Goal: Information Seeking & Learning: Learn about a topic

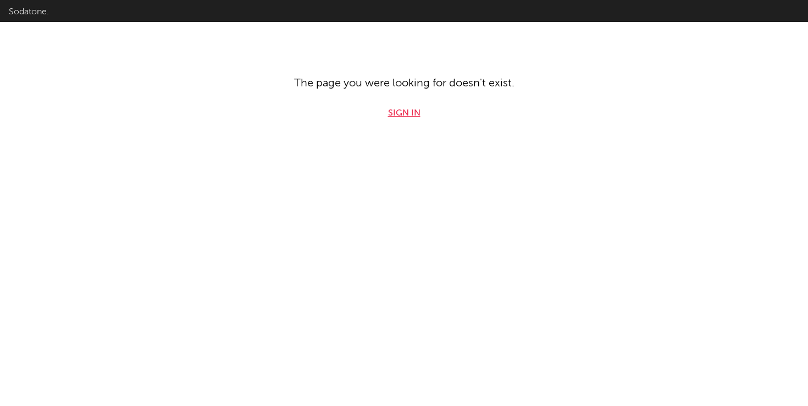
click at [412, 112] on link "Sign in" at bounding box center [404, 113] width 32 height 13
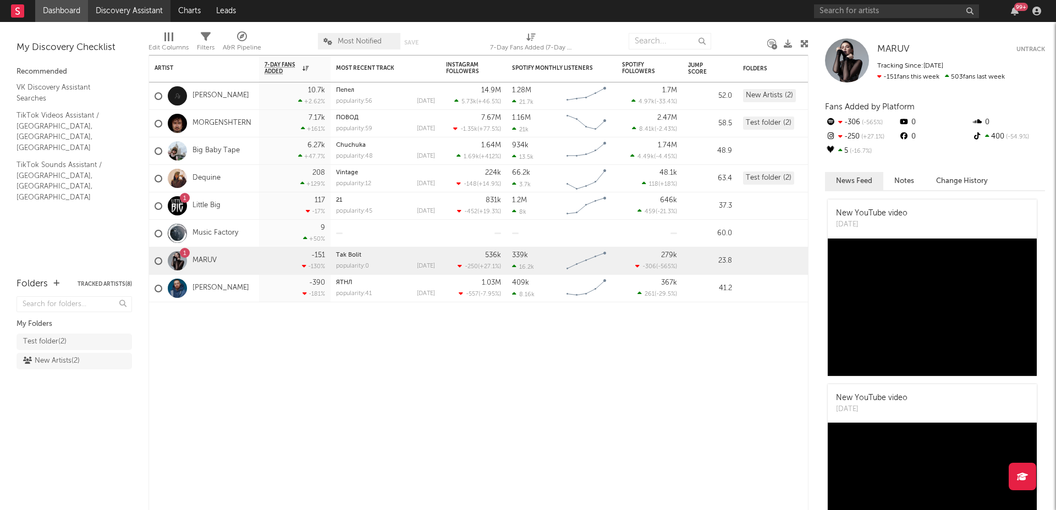
click at [109, 8] on link "Discovery Assistant" at bounding box center [129, 11] width 82 height 22
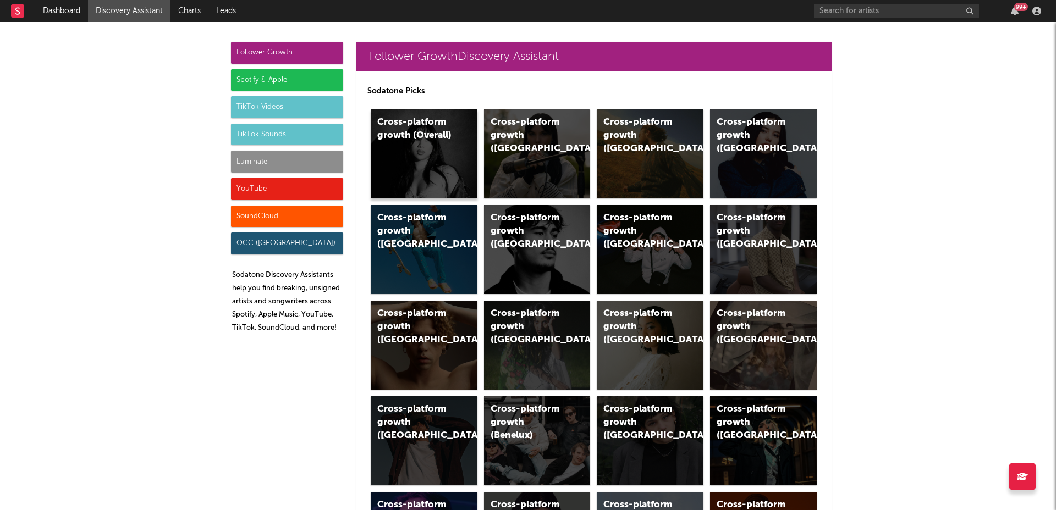
click at [432, 158] on div "Cross-platform growth (Overall)" at bounding box center [424, 153] width 107 height 89
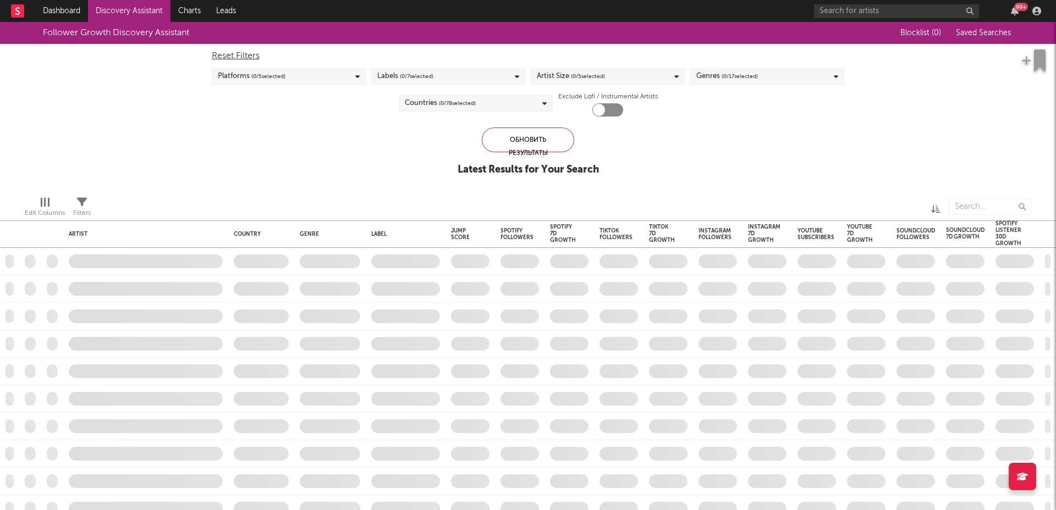
checkbox input "true"
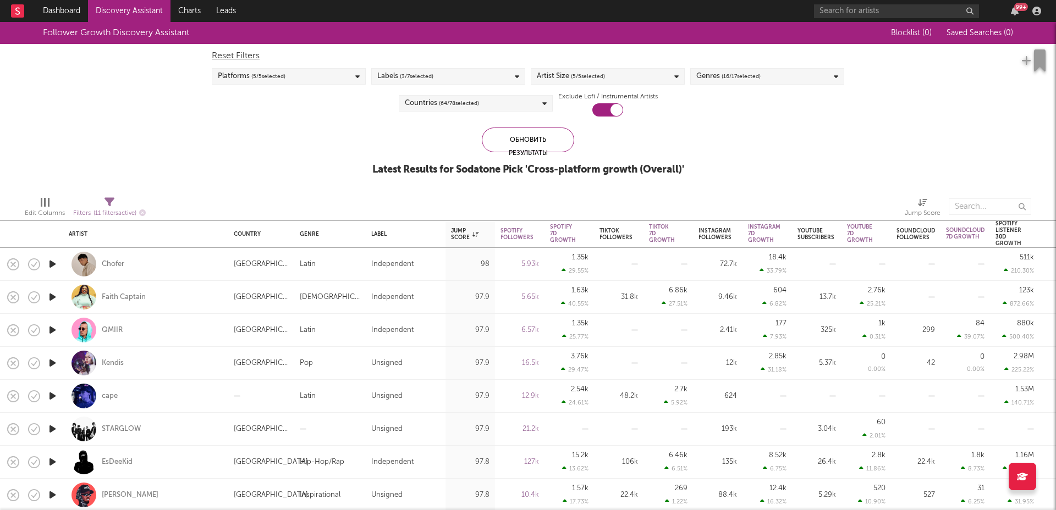
click at [356, 75] on icon at bounding box center [357, 76] width 4 height 7
click at [396, 127] on div "Follower Growth Discovery Assistant Blocklist ( 0 ) Saved Searches ( 0 ) Reset …" at bounding box center [528, 105] width 1056 height 166
click at [357, 78] on icon at bounding box center [357, 76] width 4 height 7
click at [392, 133] on div "Обновить результаты Latest Results for Sodatone Pick ' Cross-platform growth (O…" at bounding box center [528, 158] width 312 height 60
click at [516, 75] on icon at bounding box center [517, 76] width 4 height 7
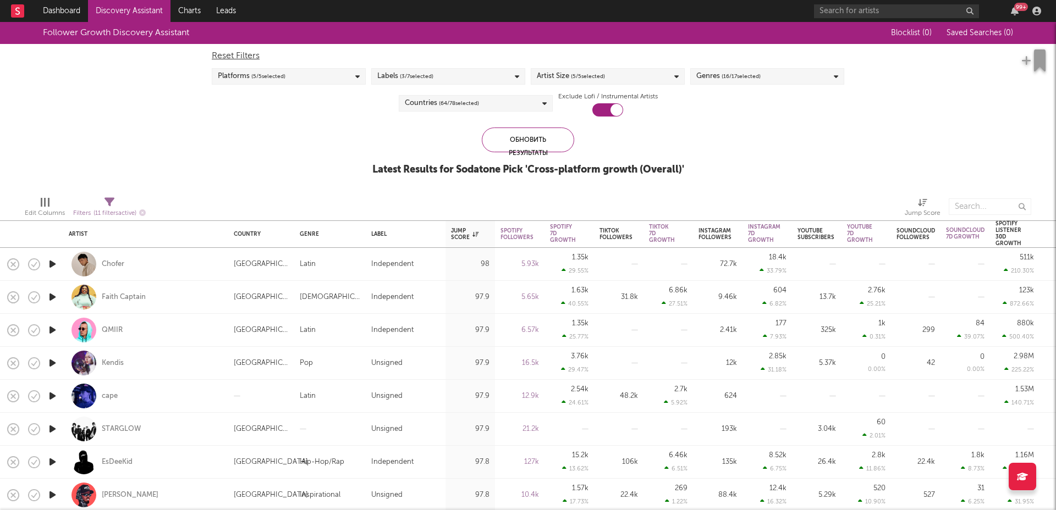
click at [562, 188] on div "Edit Columns Filters ( 11 filters active) Jump Score" at bounding box center [528, 204] width 1056 height 33
click at [677, 77] on icon at bounding box center [676, 76] width 4 height 7
click at [722, 169] on div "Follower Growth Discovery Assistant Blocklist ( 0 ) Saved Searches ( 0 ) Reset …" at bounding box center [528, 105] width 1056 height 166
click at [808, 78] on icon at bounding box center [836, 76] width 4 height 7
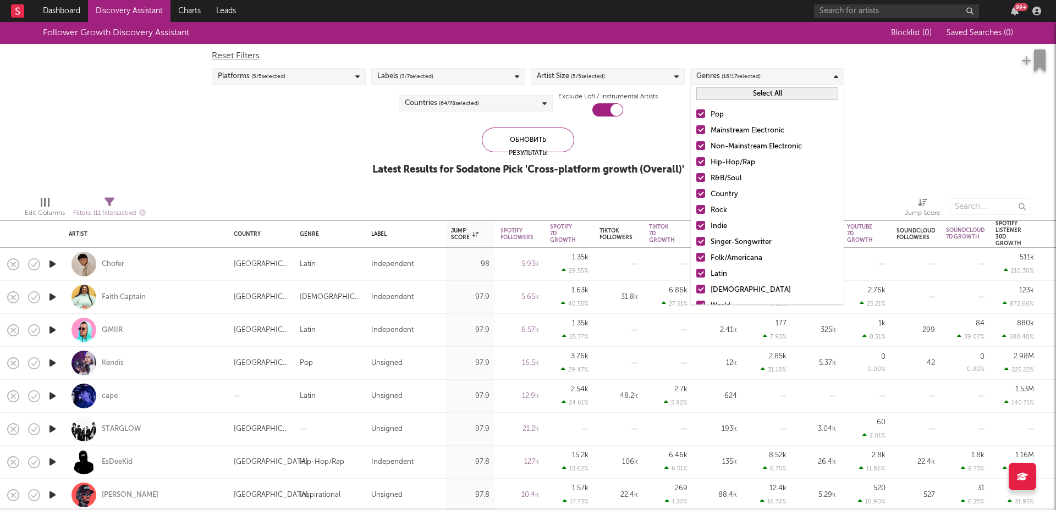
click at [663, 149] on div "Обновить результаты Latest Results for Sodatone Pick ' Cross-platform growth (O…" at bounding box center [528, 158] width 312 height 60
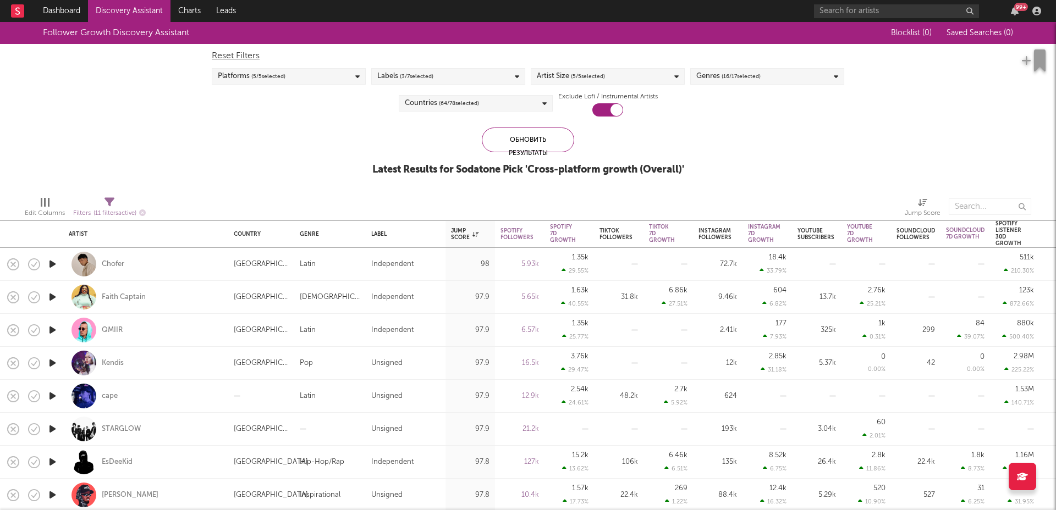
click at [543, 102] on icon at bounding box center [544, 103] width 4 height 7
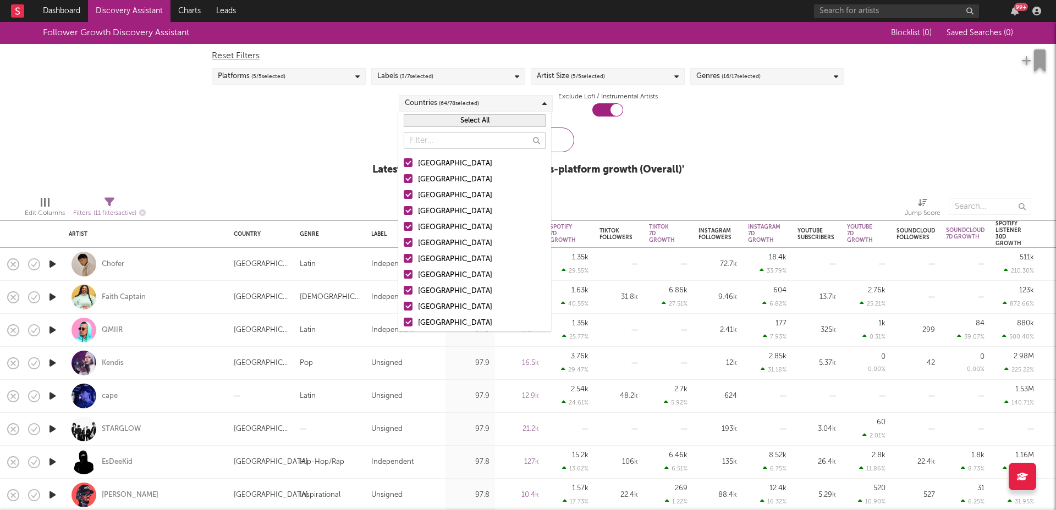
click at [459, 119] on button "Select All" at bounding box center [475, 120] width 142 height 13
click at [459, 119] on button "Deselect All" at bounding box center [475, 120] width 142 height 13
click at [471, 144] on input "text" at bounding box center [475, 141] width 142 height 16
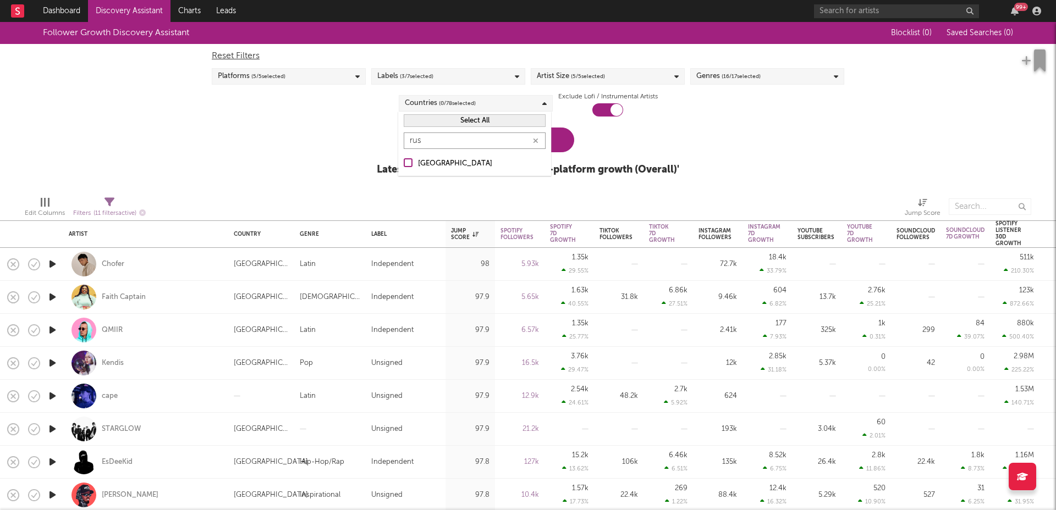
type input "rus"
click at [408, 162] on div at bounding box center [408, 162] width 9 height 9
click at [404, 162] on input "[GEOGRAPHIC_DATA]" at bounding box center [404, 163] width 0 height 13
click at [462, 205] on div at bounding box center [335, 206] width 363 height 27
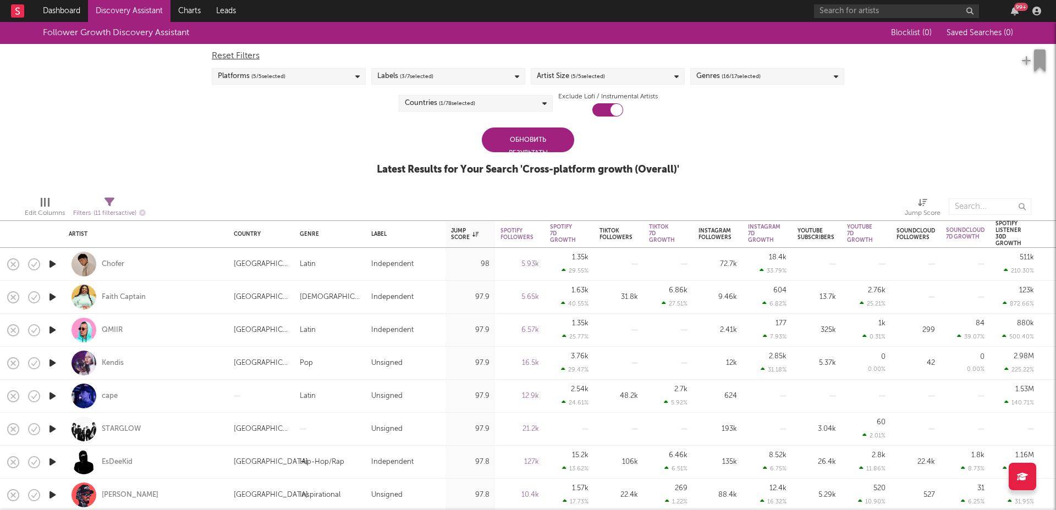
click at [530, 139] on div "Обновить результаты" at bounding box center [528, 140] width 92 height 25
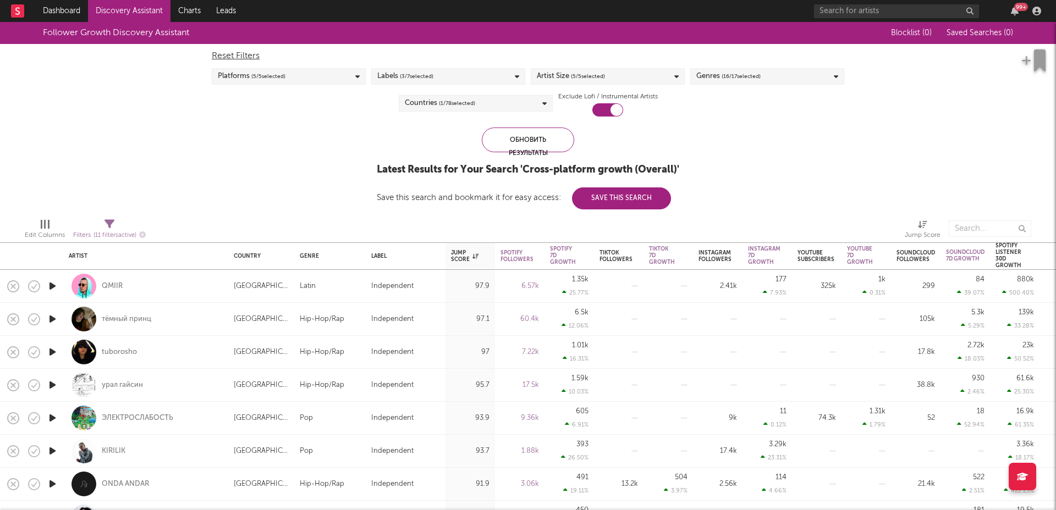
click at [518, 74] on icon at bounding box center [517, 76] width 4 height 7
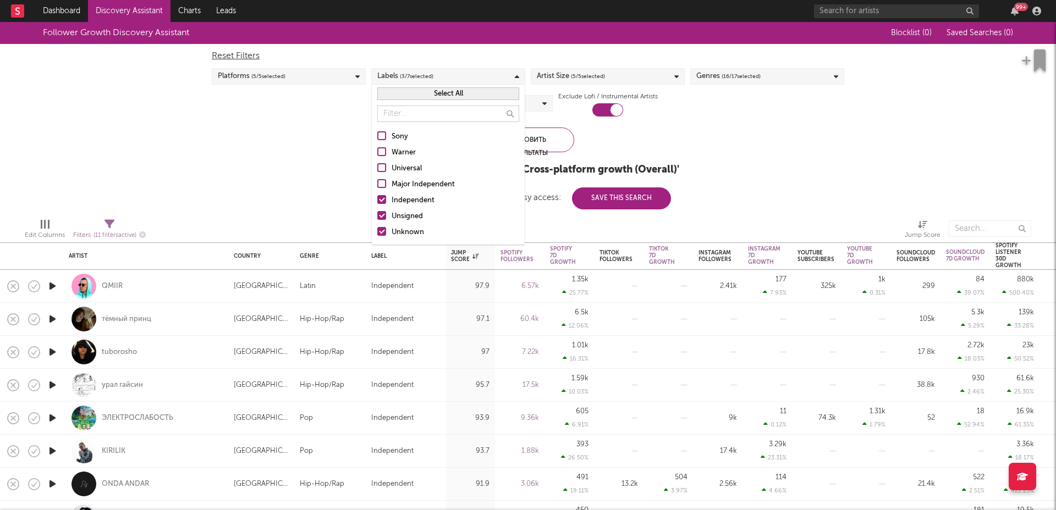
click at [382, 198] on div at bounding box center [381, 199] width 9 height 9
click at [377, 198] on input "Independent" at bounding box center [377, 200] width 0 height 13
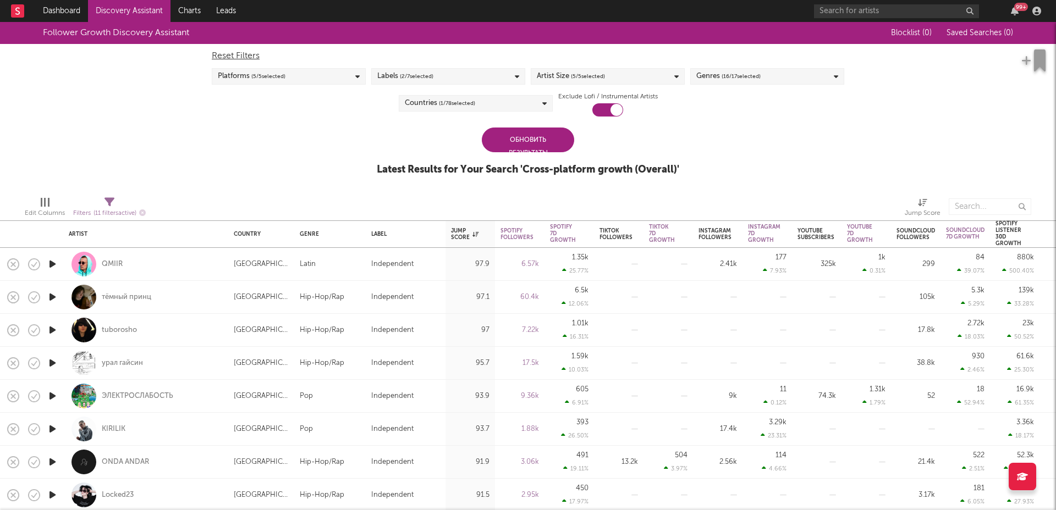
click at [543, 185] on div "Обновить результаты Latest Results for Your Search ' Cross-platform growth (Ove…" at bounding box center [528, 158] width 302 height 60
click at [523, 139] on div "Обновить результаты" at bounding box center [528, 140] width 92 height 25
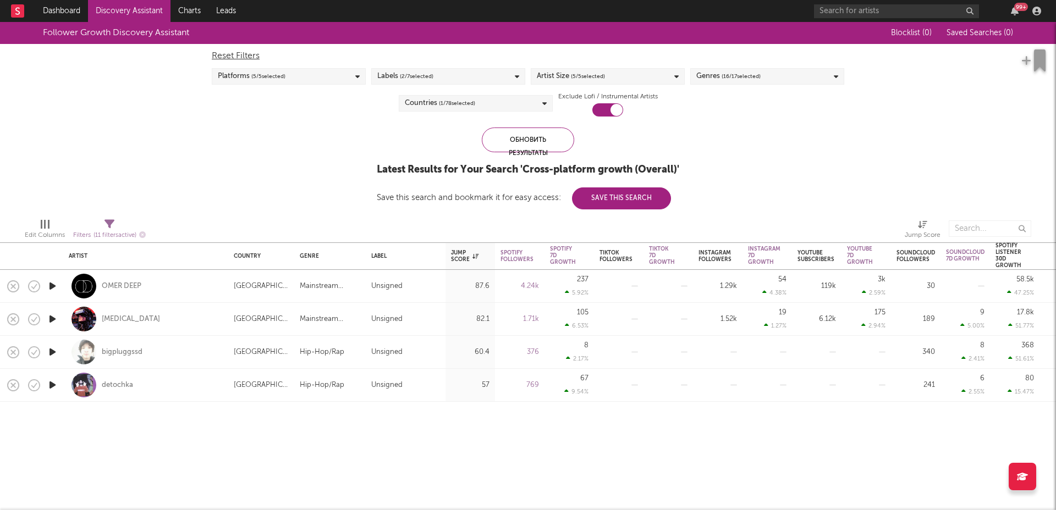
click at [131, 12] on link "Discovery Assistant" at bounding box center [129, 11] width 82 height 22
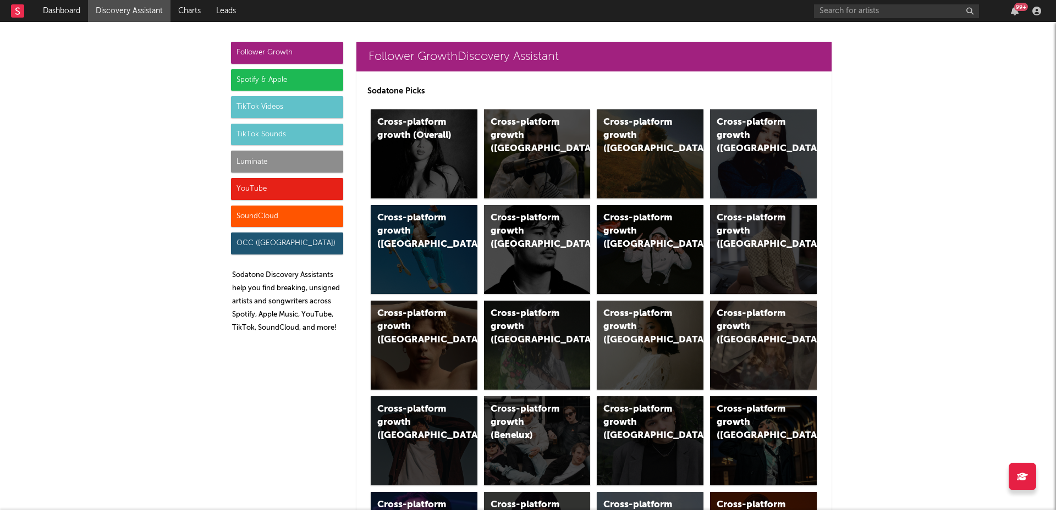
click at [242, 79] on div "Spotify & Apple" at bounding box center [287, 80] width 112 height 22
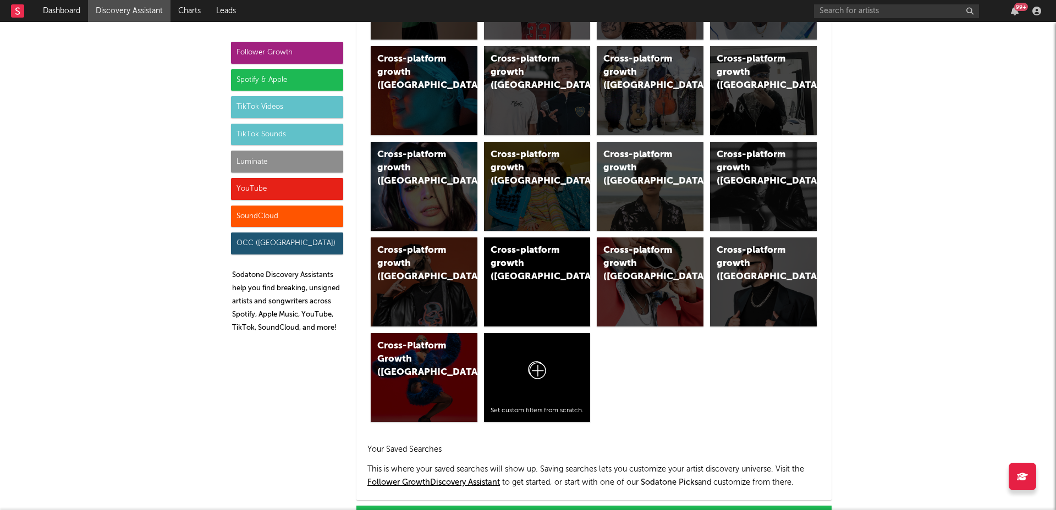
scroll to position [1099, 0]
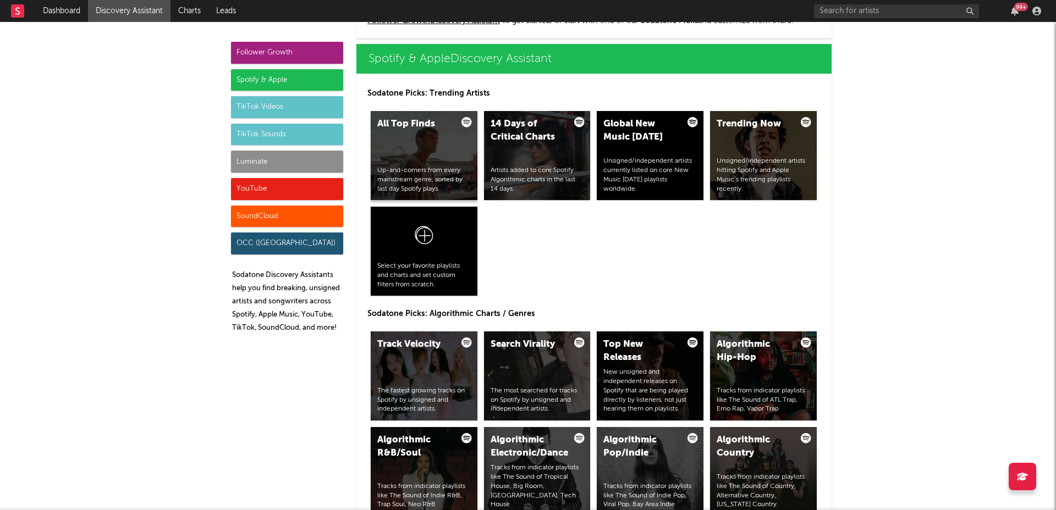
click at [399, 124] on div "All Top Finds" at bounding box center [414, 124] width 75 height 13
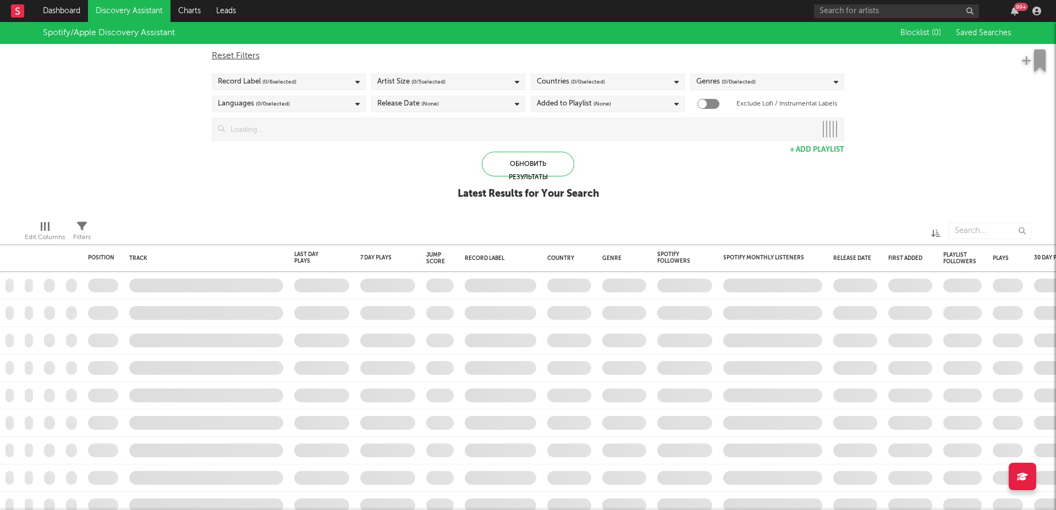
checkbox input "true"
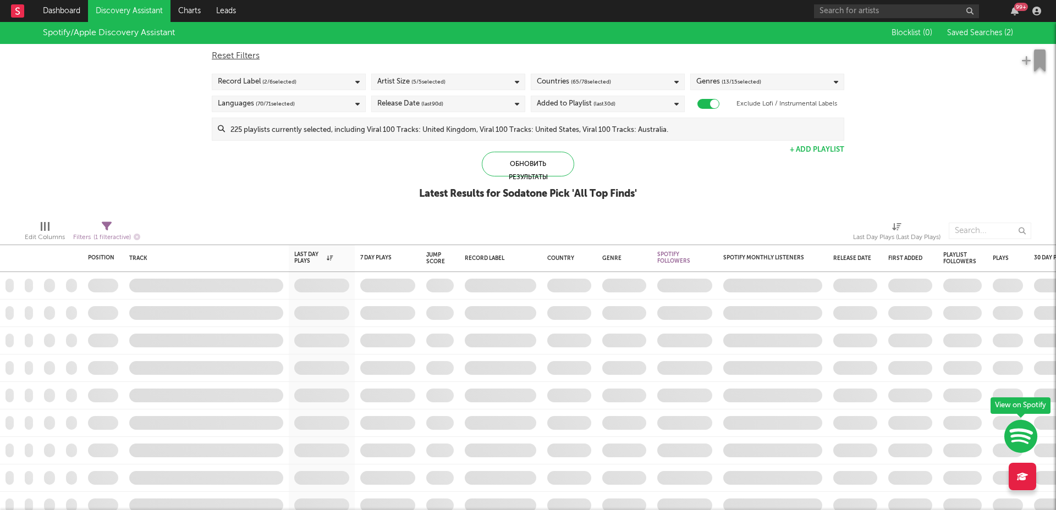
click at [676, 103] on icon at bounding box center [676, 104] width 4 height 7
click at [517, 103] on icon at bounding box center [517, 104] width 4 height 7
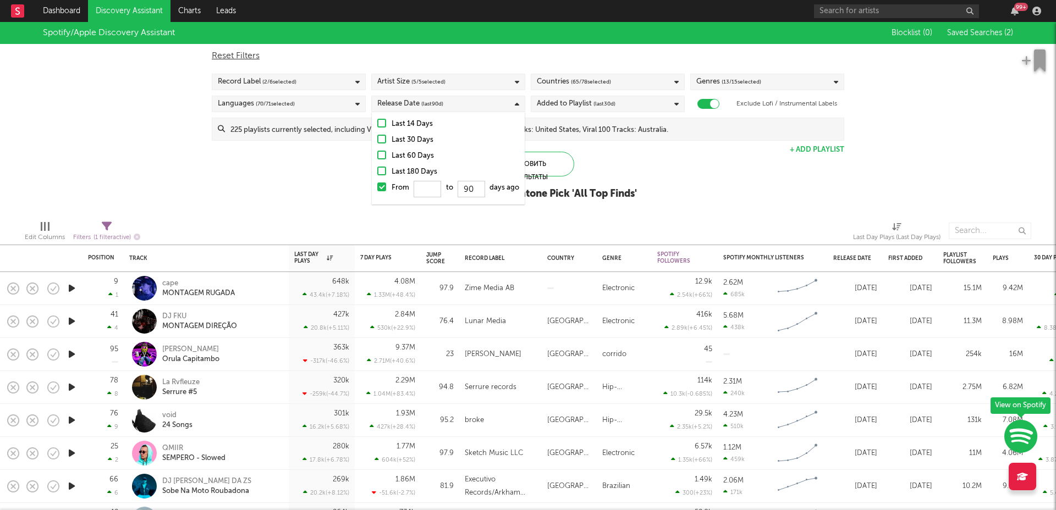
click at [517, 103] on icon at bounding box center [517, 104] width 4 height 7
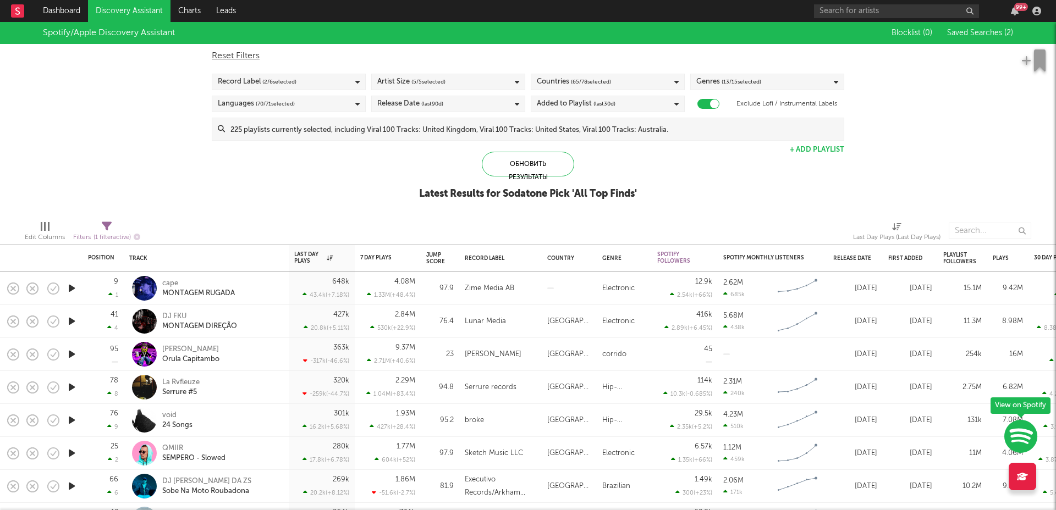
click at [354, 100] on div "Languages ( 70 / 71 selected)" at bounding box center [289, 104] width 154 height 16
click at [175, 172] on div "Spotify/Apple Discovery Assistant Blocklist ( 0 ) Saved Searches ( 2 ) Reset Fi…" at bounding box center [528, 117] width 1056 height 190
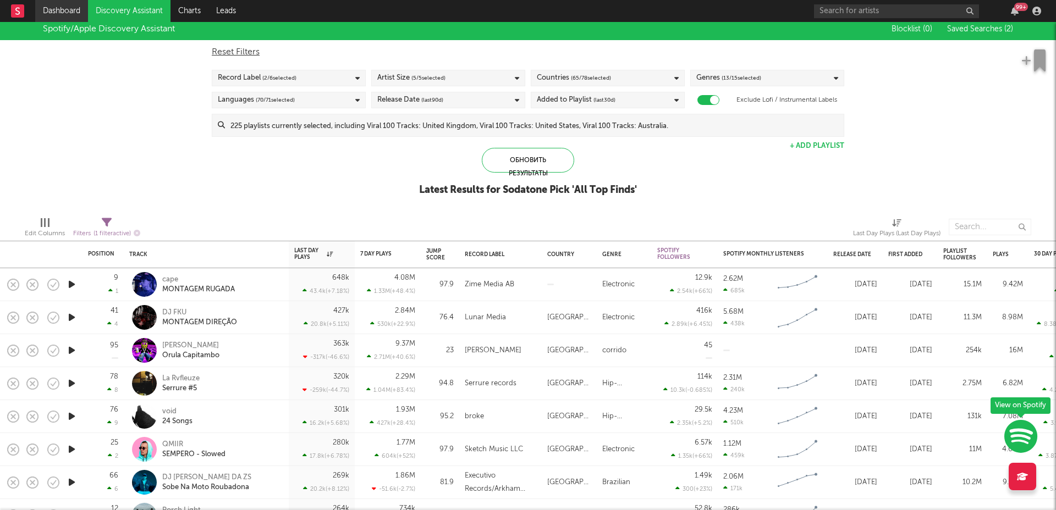
click at [54, 7] on link "Dashboard" at bounding box center [61, 11] width 53 height 22
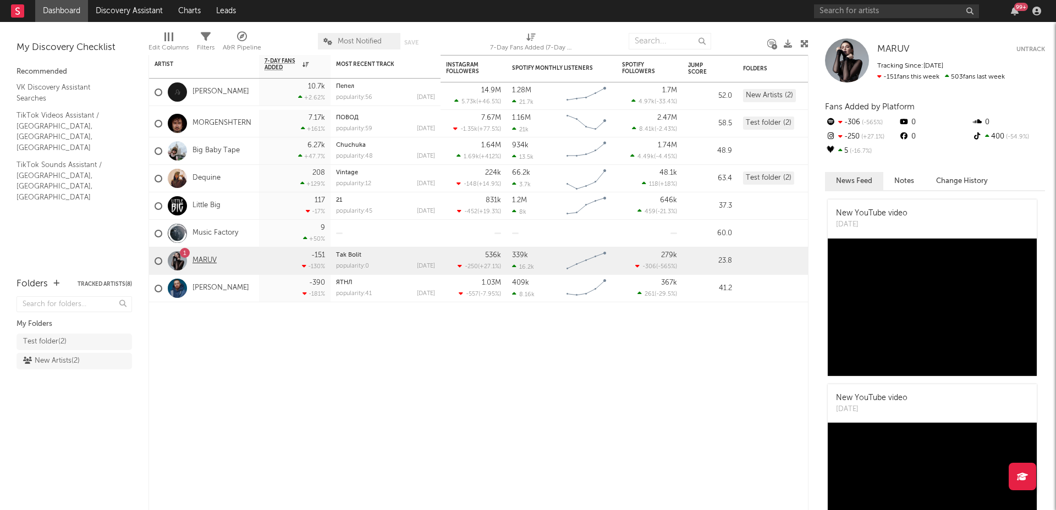
click at [207, 261] on link "MARUV" at bounding box center [204, 260] width 24 height 9
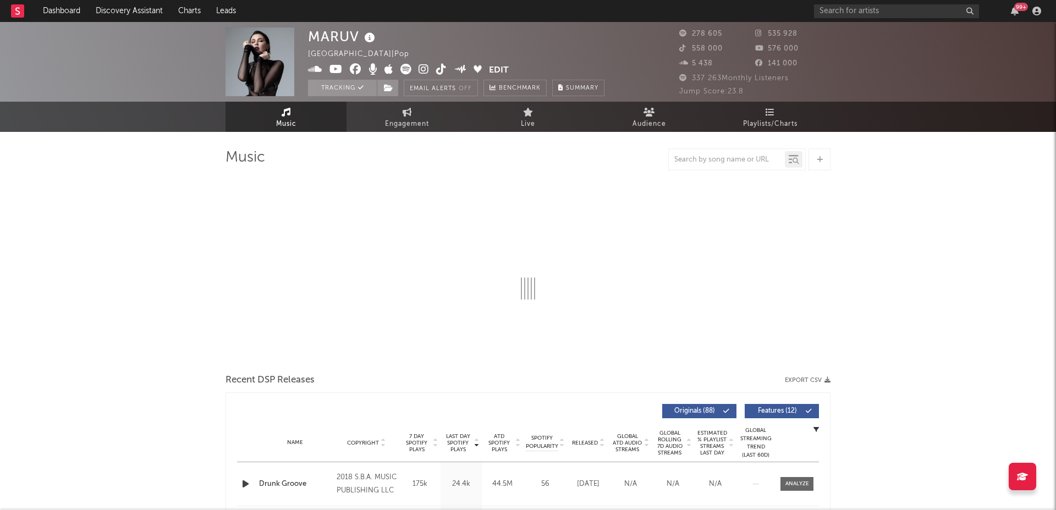
select select "6m"
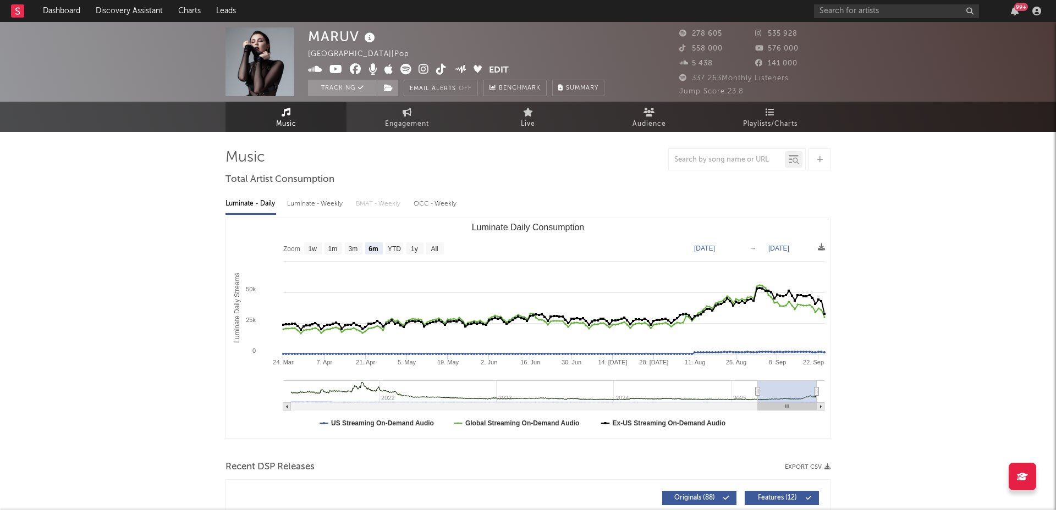
click at [499, 66] on button "Edit" at bounding box center [499, 71] width 20 height 14
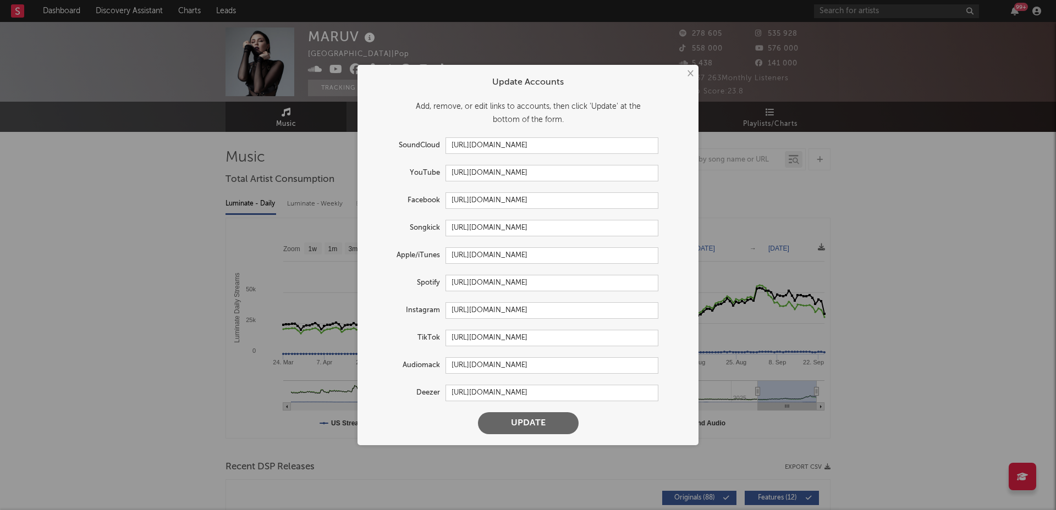
click at [691, 71] on button "×" at bounding box center [689, 74] width 12 height 12
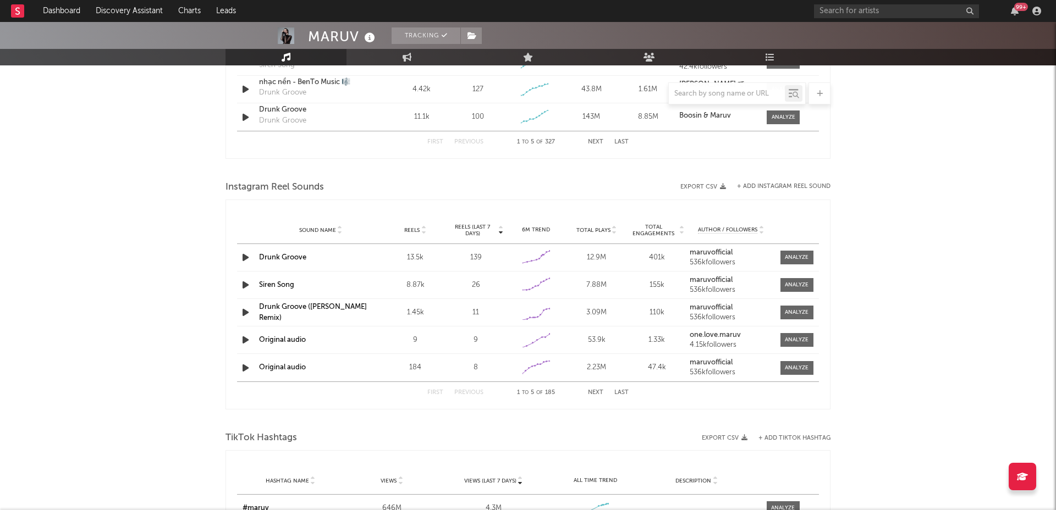
scroll to position [905, 0]
click at [793, 256] on div at bounding box center [797, 256] width 24 height 8
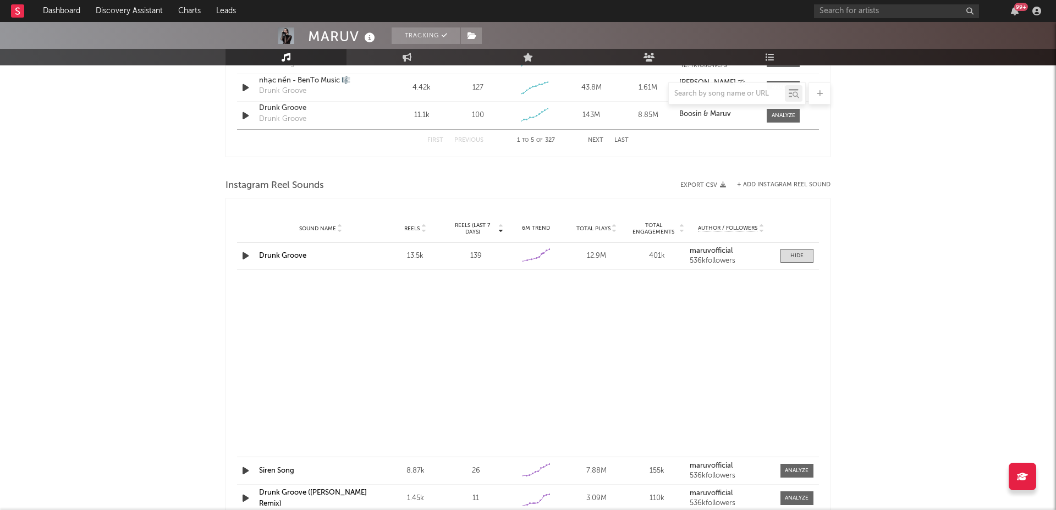
select select "6m"
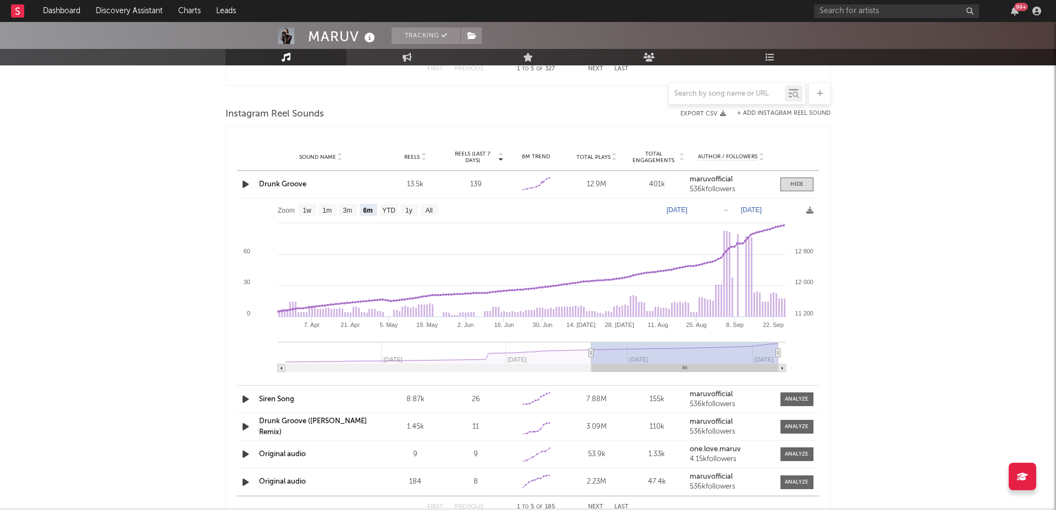
scroll to position [978, 0]
click at [725, 264] on rect at bounding box center [528, 287] width 582 height 181
click at [747, 236] on icon at bounding box center [748, 236] width 4 height 4
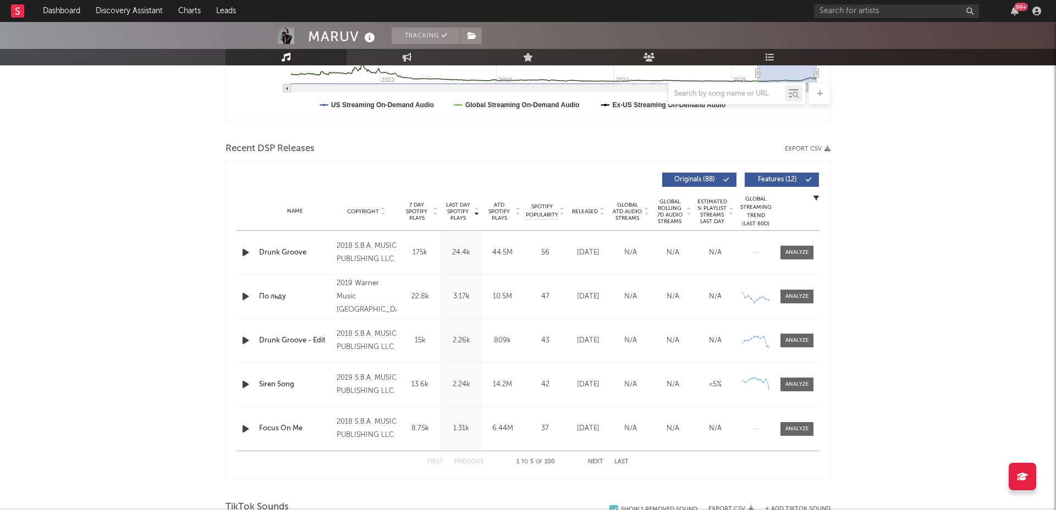
scroll to position [327, 0]
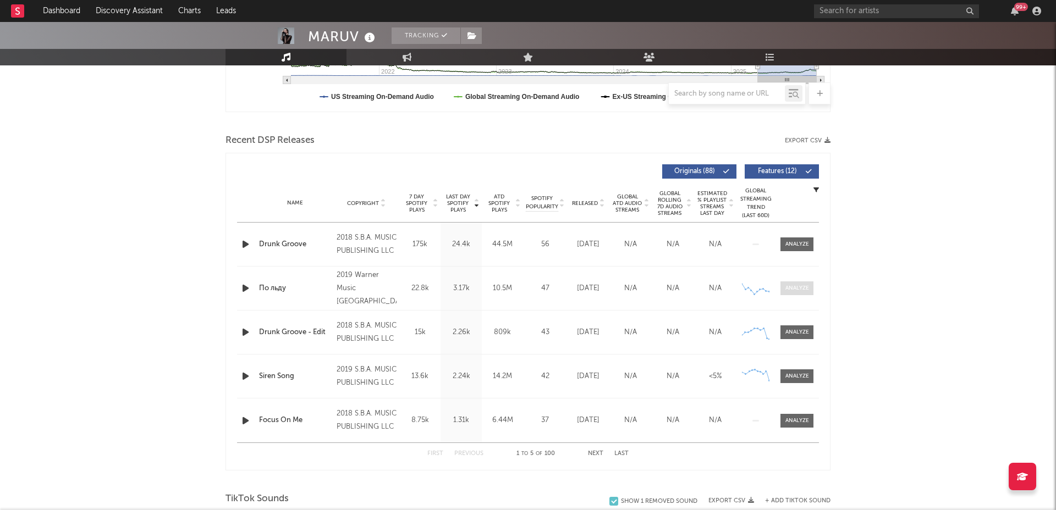
click at [794, 290] on div at bounding box center [797, 288] width 24 height 8
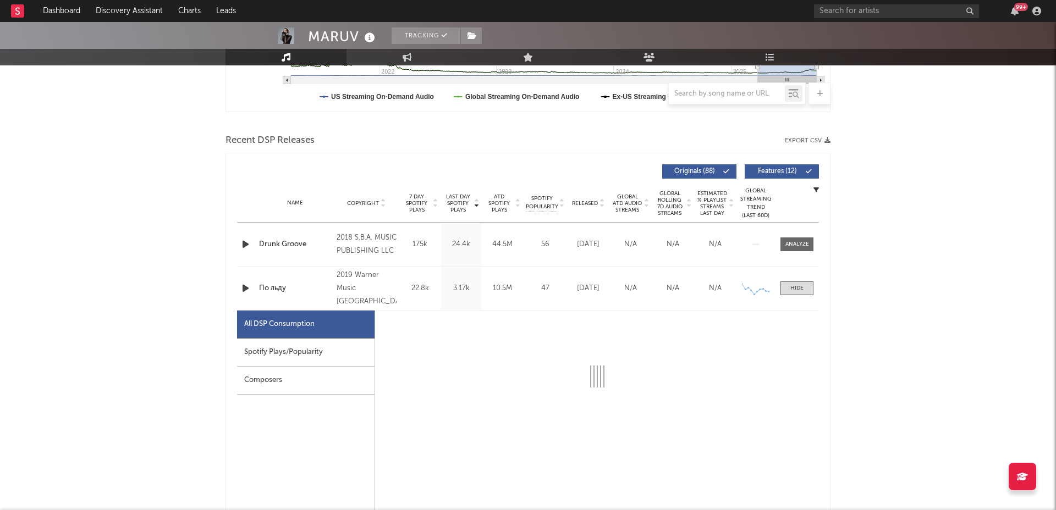
select select "6m"
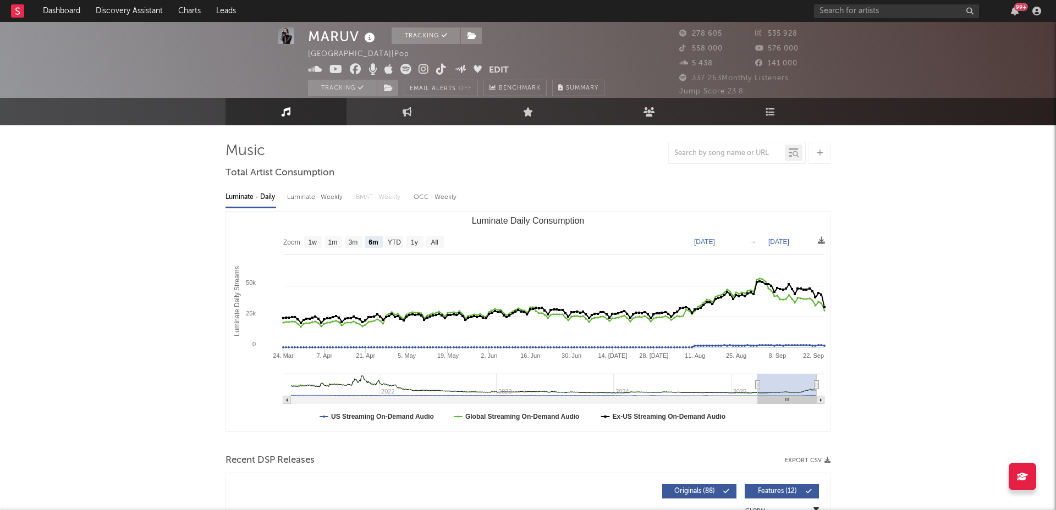
scroll to position [12, 0]
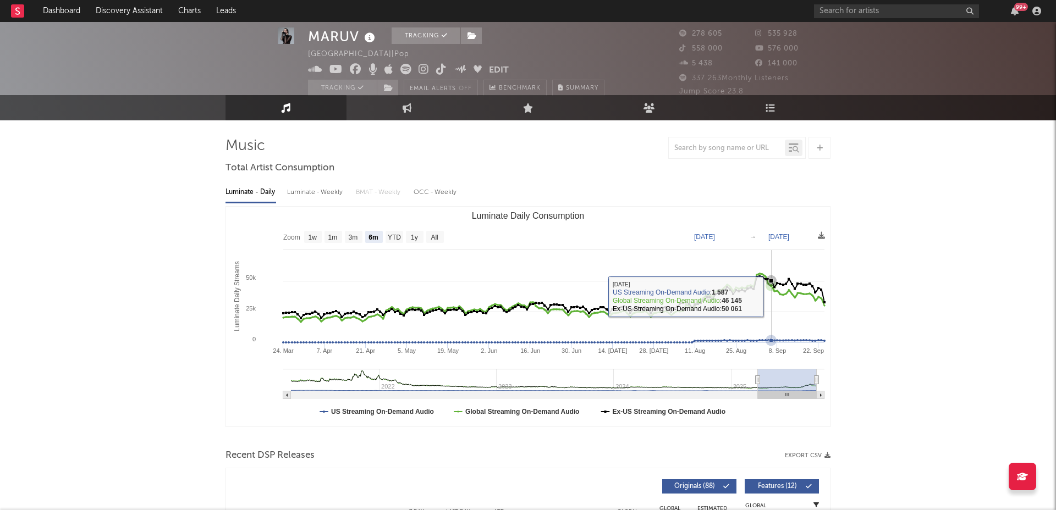
click at [772, 296] on icon "Luminate Daily Consumption" at bounding box center [552, 298] width 544 height 48
click at [313, 193] on div "Luminate - Weekly" at bounding box center [316, 192] width 58 height 19
select select "6m"
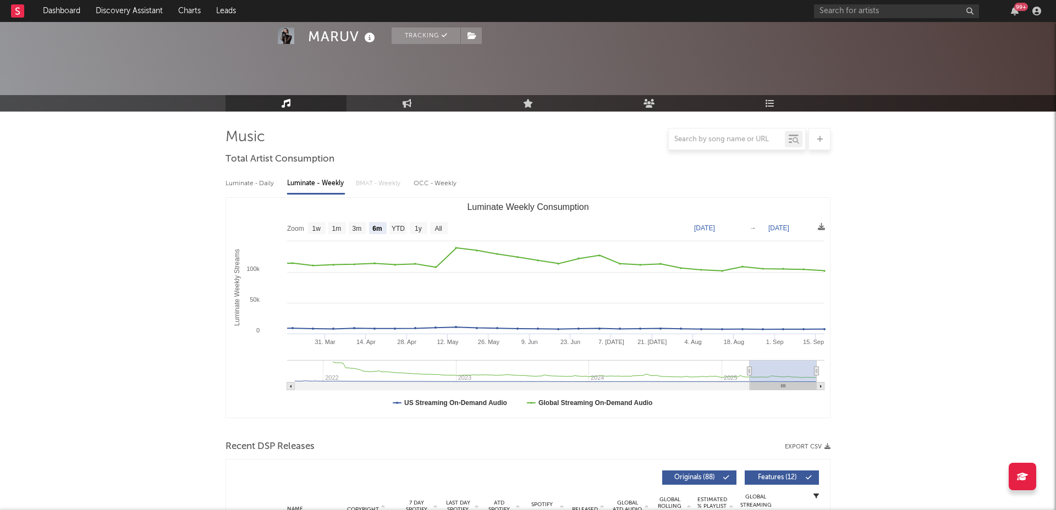
scroll to position [0, 0]
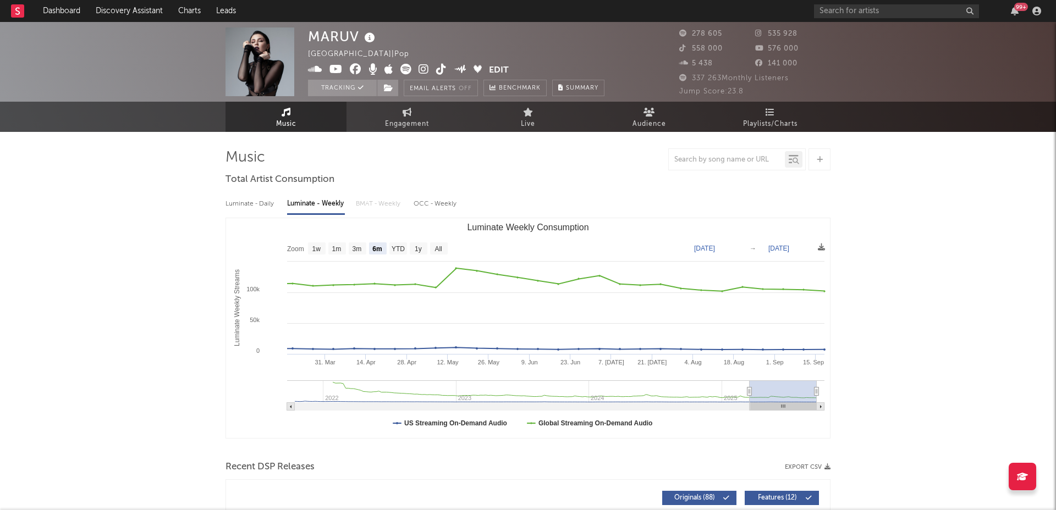
click at [381, 204] on div "Luminate - Daily Luminate - Weekly BMAT - Weekly OCC - Weekly" at bounding box center [527, 204] width 605 height 19
click at [442, 201] on div "OCC - Weekly" at bounding box center [436, 204] width 44 height 19
select select "6m"
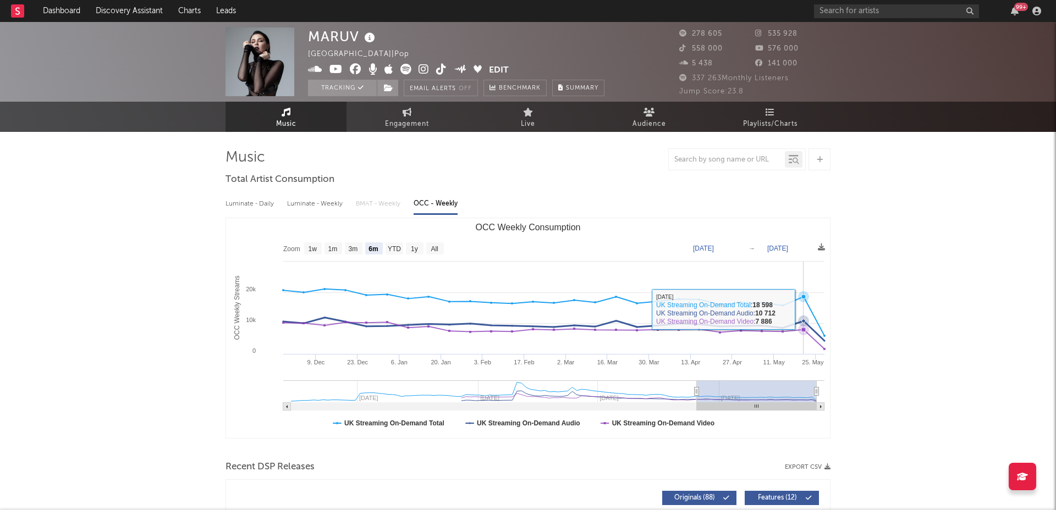
click at [807, 311] on icon "OCC Weekly Consumption" at bounding box center [543, 312] width 562 height 47
click at [800, 398] on rect "OCC Weekly Consumption" at bounding box center [757, 392] width 120 height 22
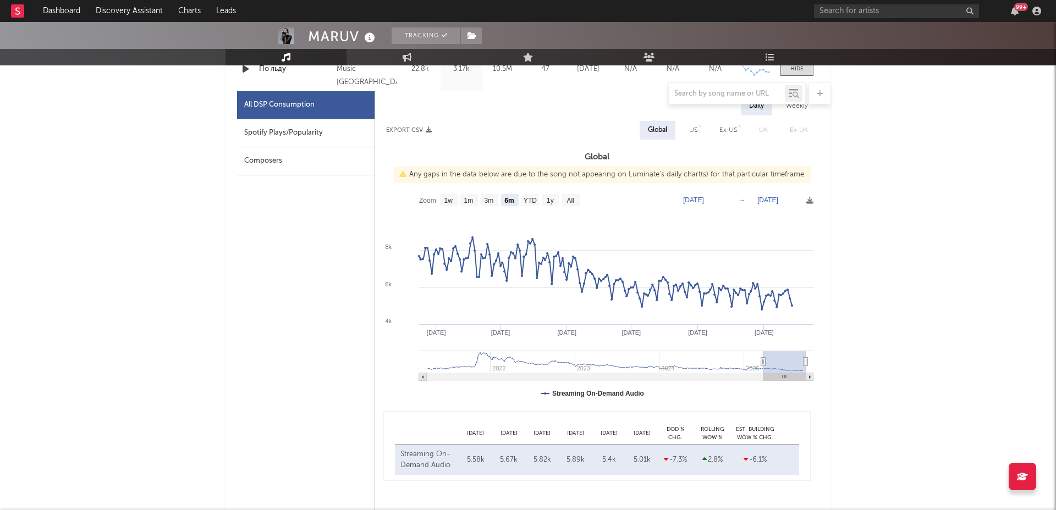
scroll to position [548, 0]
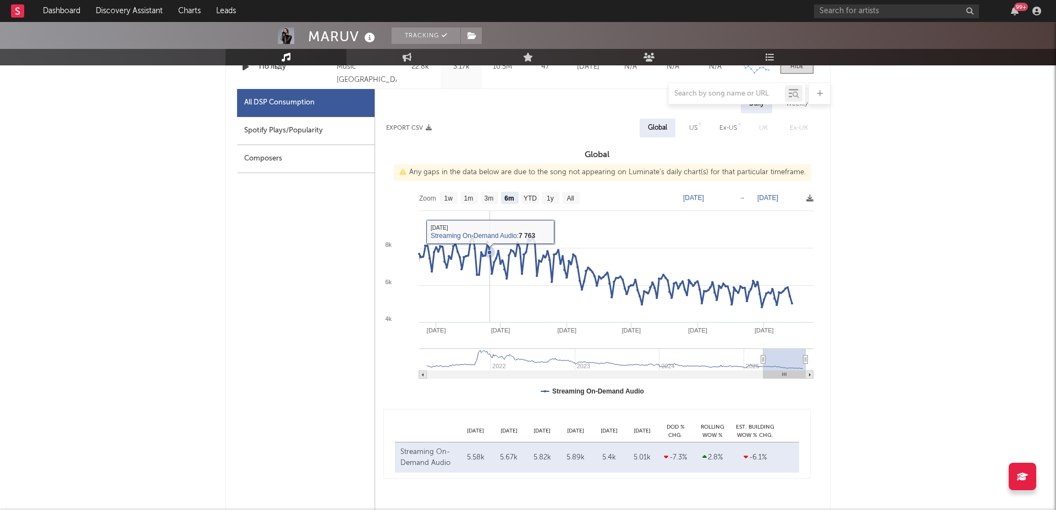
click at [489, 297] on rect at bounding box center [597, 296] width 444 height 220
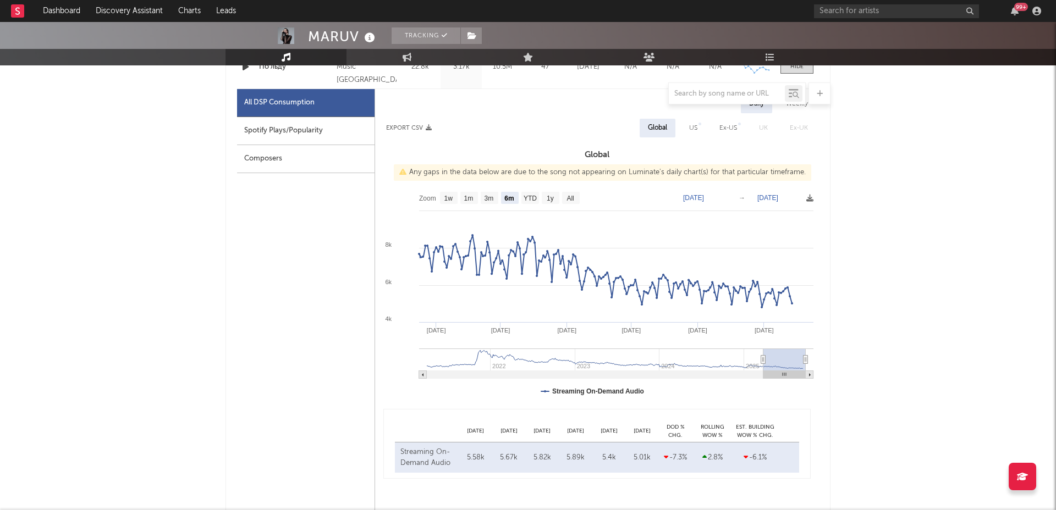
type input "[DATE]"
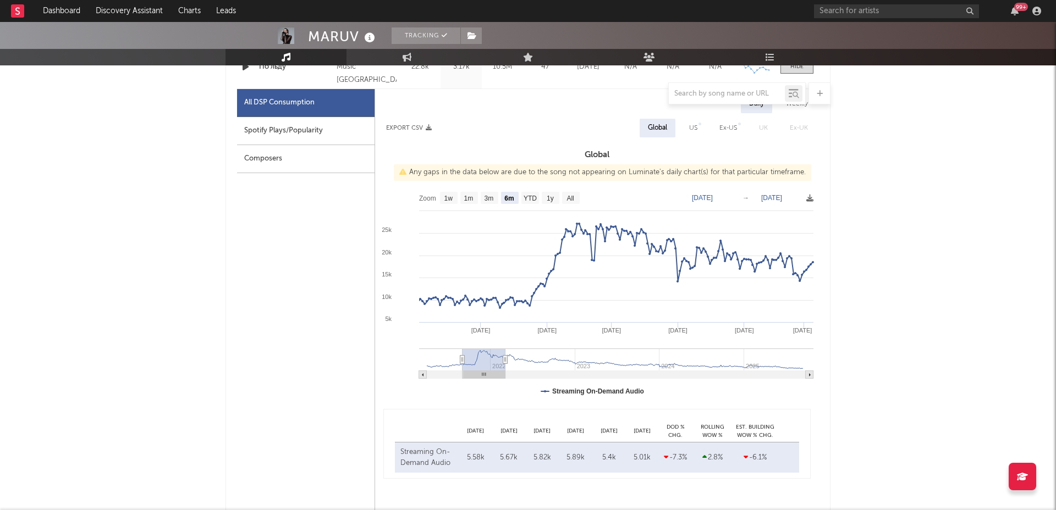
click at [484, 351] on g at bounding box center [616, 364] width 394 height 30
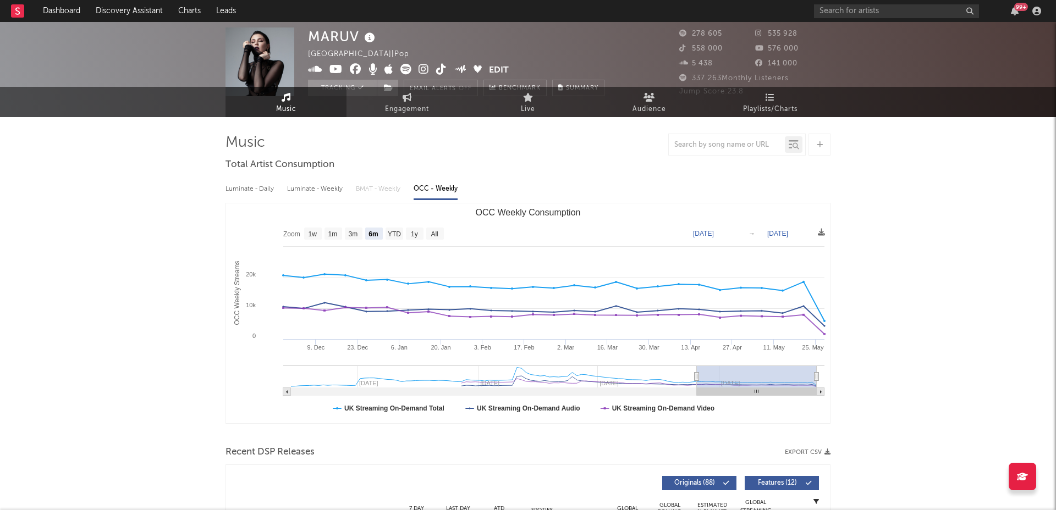
scroll to position [0, 0]
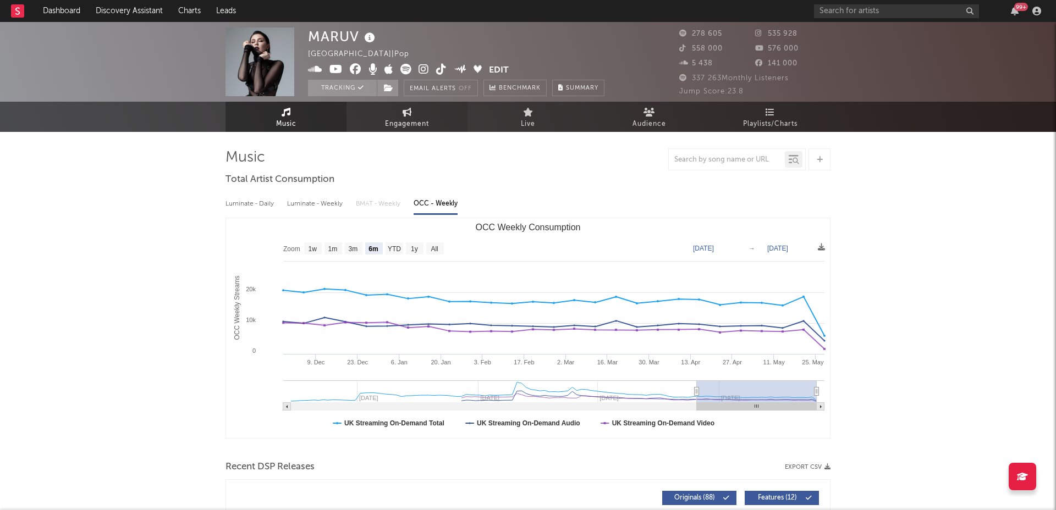
click at [406, 118] on span "Engagement" at bounding box center [407, 124] width 44 height 13
select select "1w"
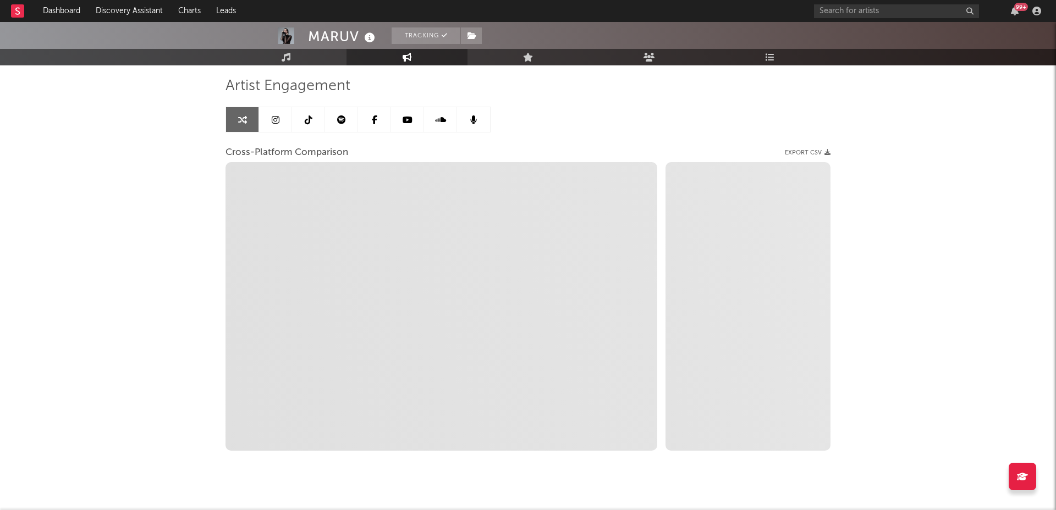
scroll to position [81, 0]
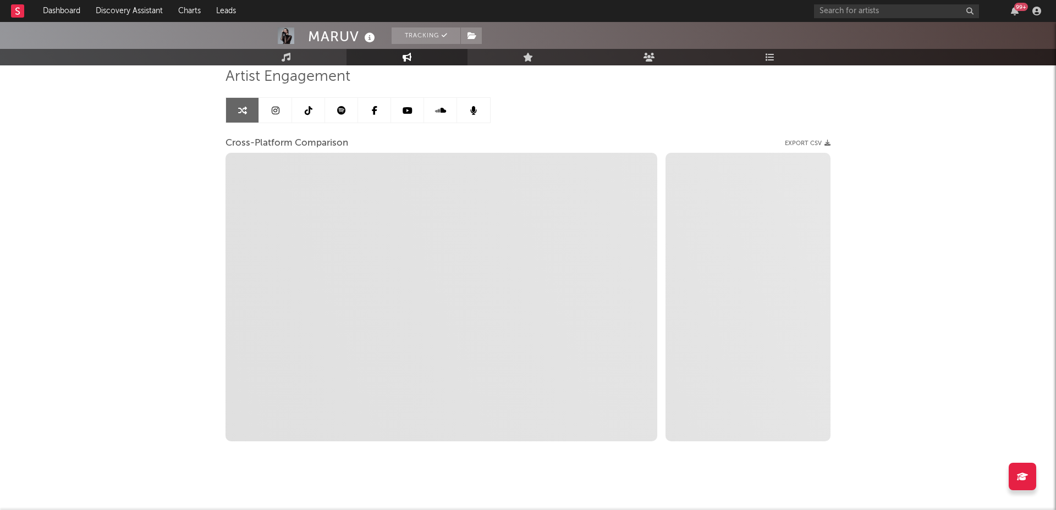
select select "1m"
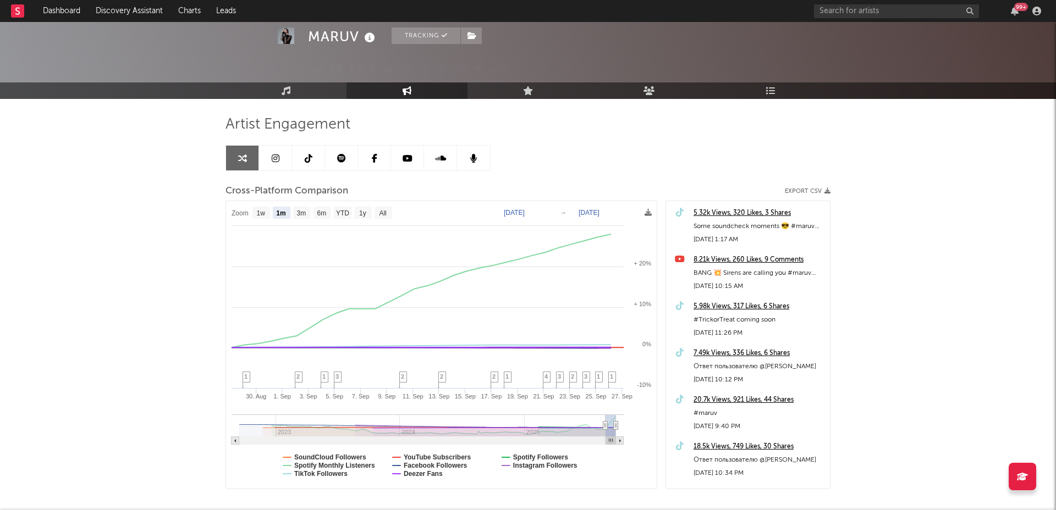
scroll to position [32, 0]
click at [602, 376] on icon at bounding box center [599, 381] width 8 height 17
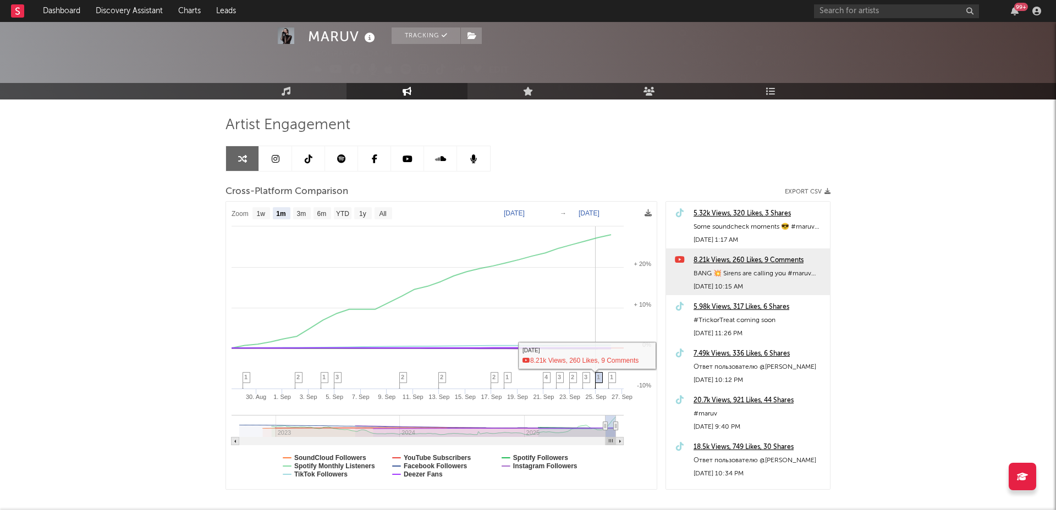
scroll to position [47, 0]
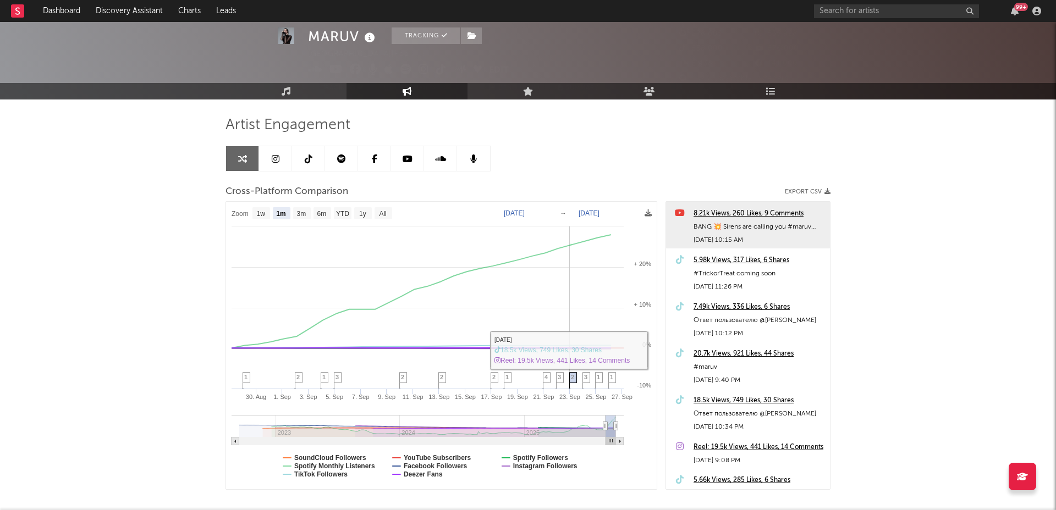
click at [571, 379] on span "2" at bounding box center [572, 377] width 3 height 7
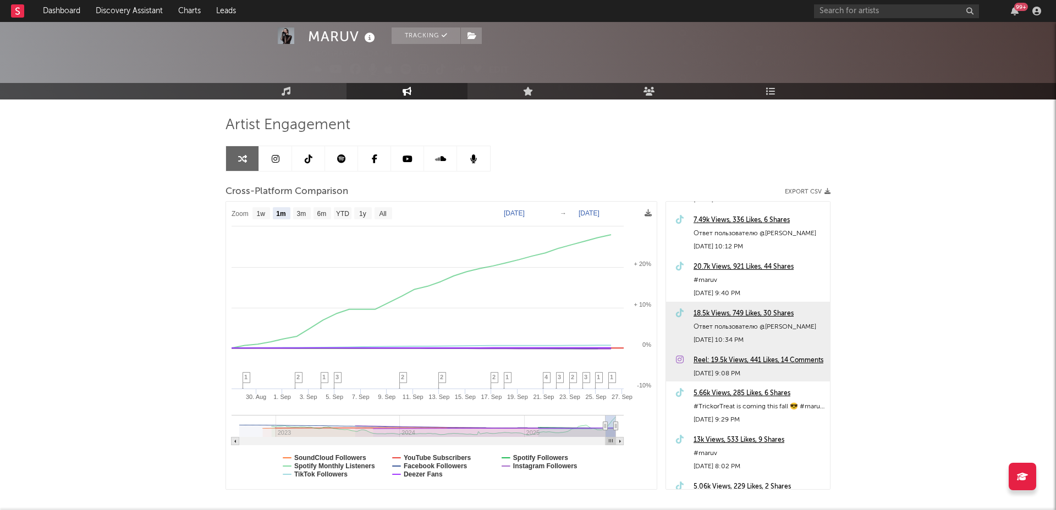
scroll to position [0, 0]
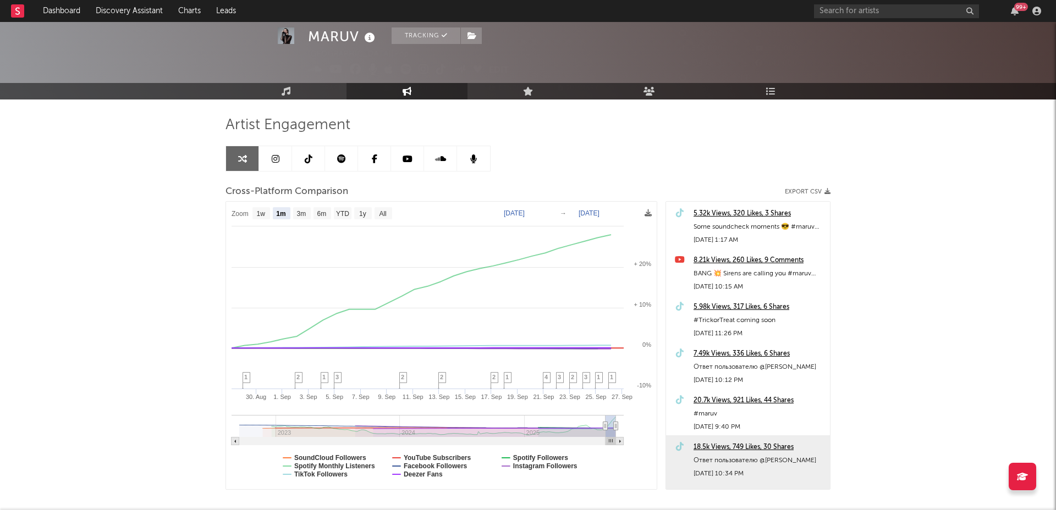
click at [274, 156] on icon at bounding box center [276, 159] width 8 height 9
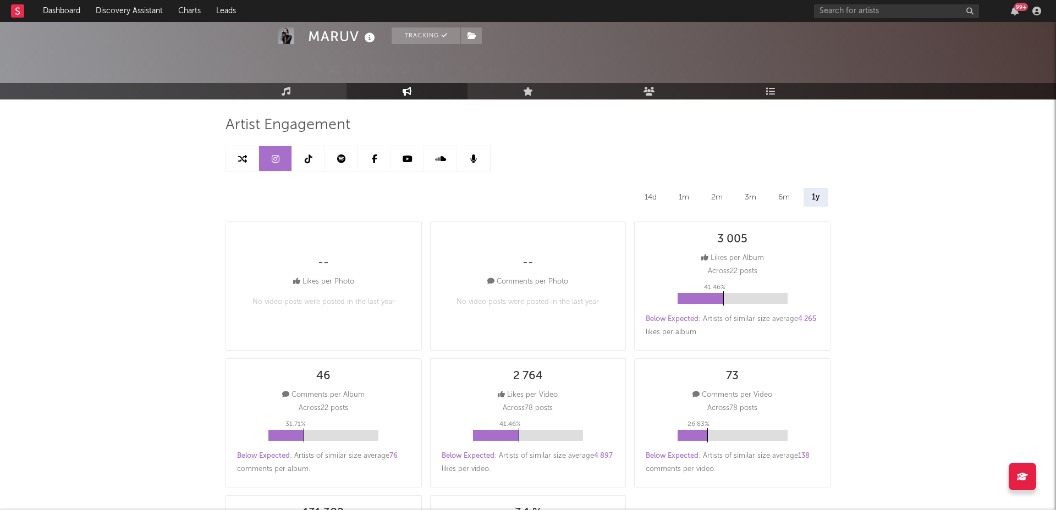
select select "6m"
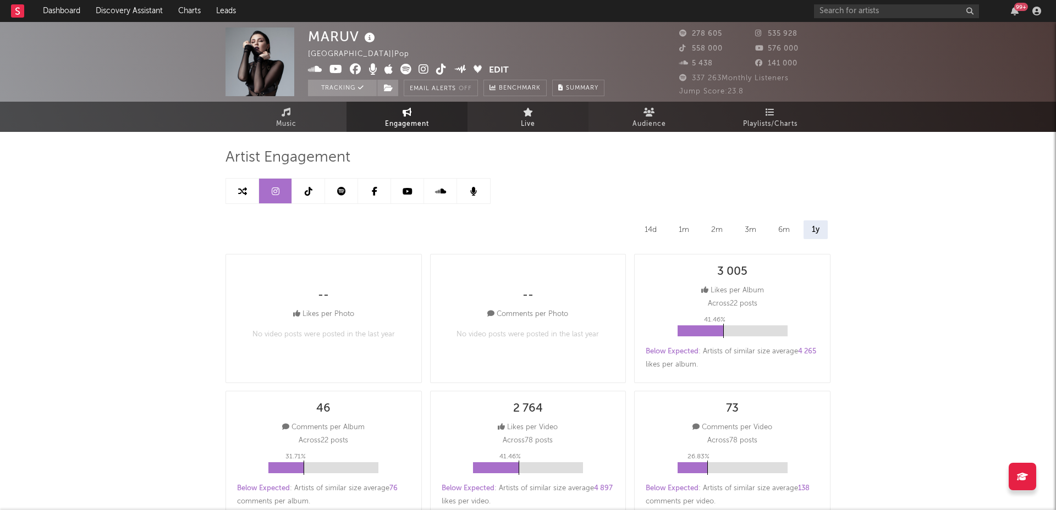
click at [526, 115] on icon at bounding box center [528, 112] width 10 height 9
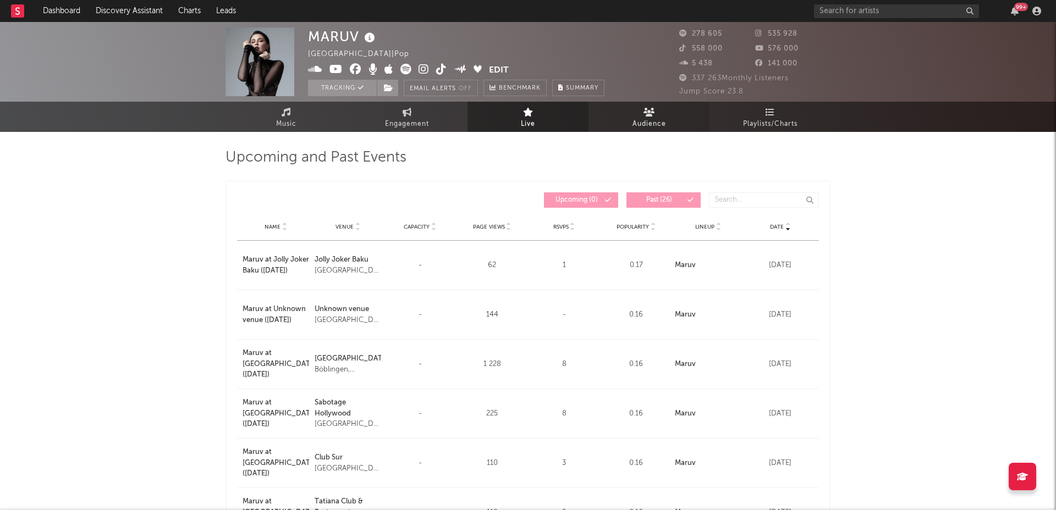
click at [645, 118] on span "Audience" at bounding box center [649, 124] width 34 height 13
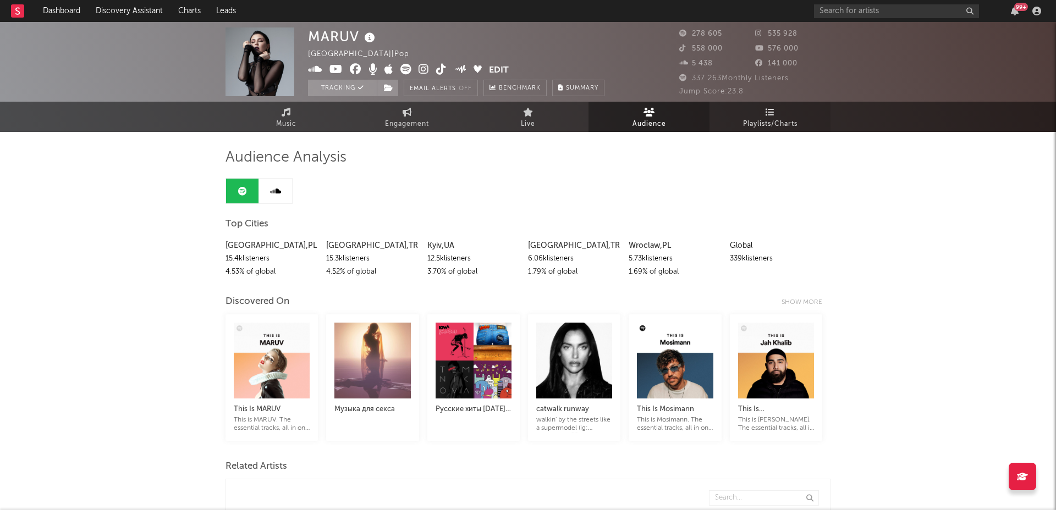
click at [770, 115] on icon at bounding box center [769, 112] width 9 height 9
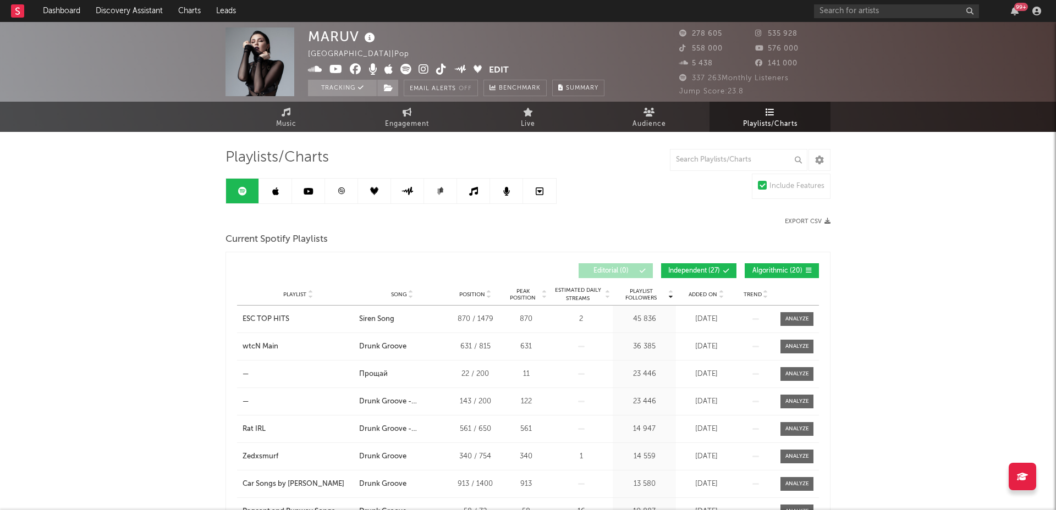
click at [376, 191] on icon at bounding box center [374, 191] width 8 height 8
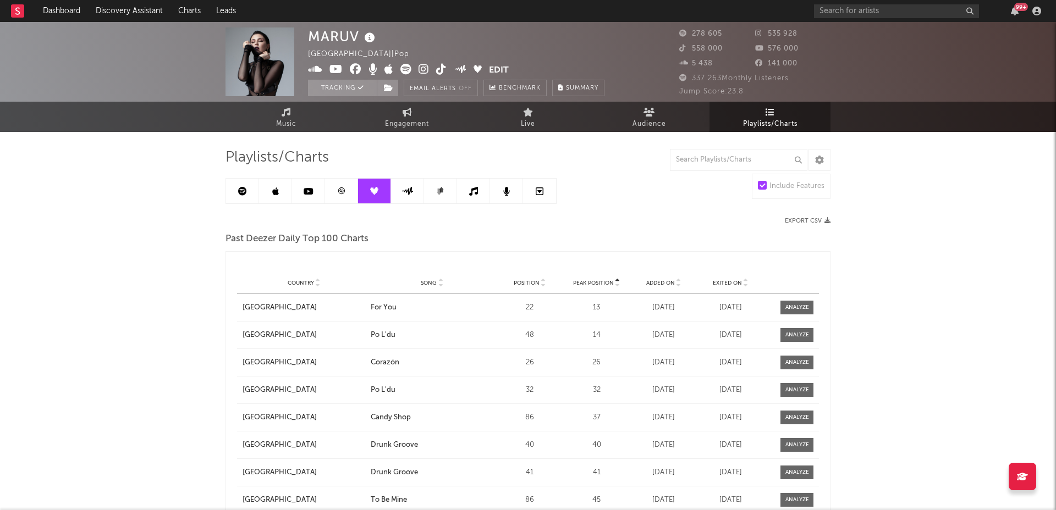
click at [405, 190] on icon at bounding box center [407, 191] width 13 height 8
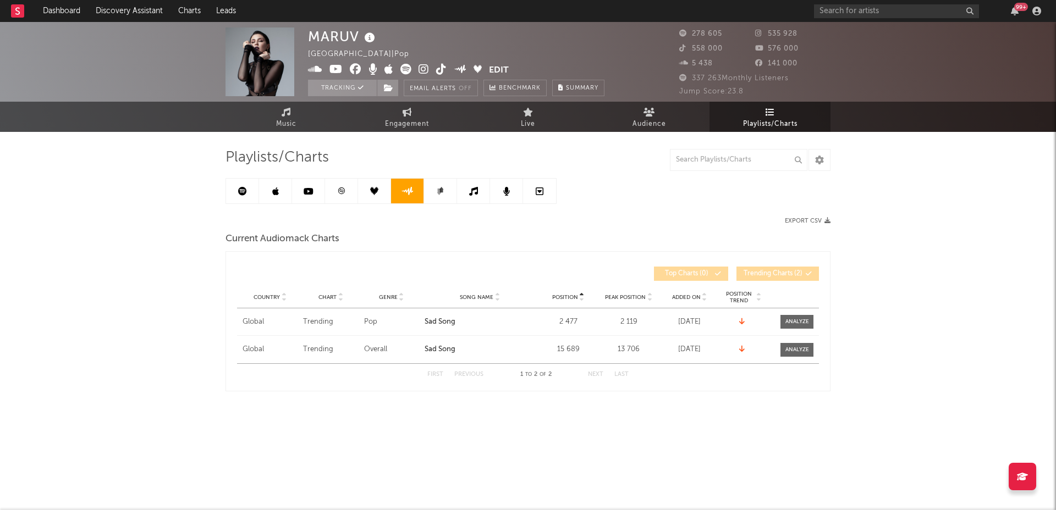
click at [442, 192] on icon at bounding box center [440, 191] width 8 height 8
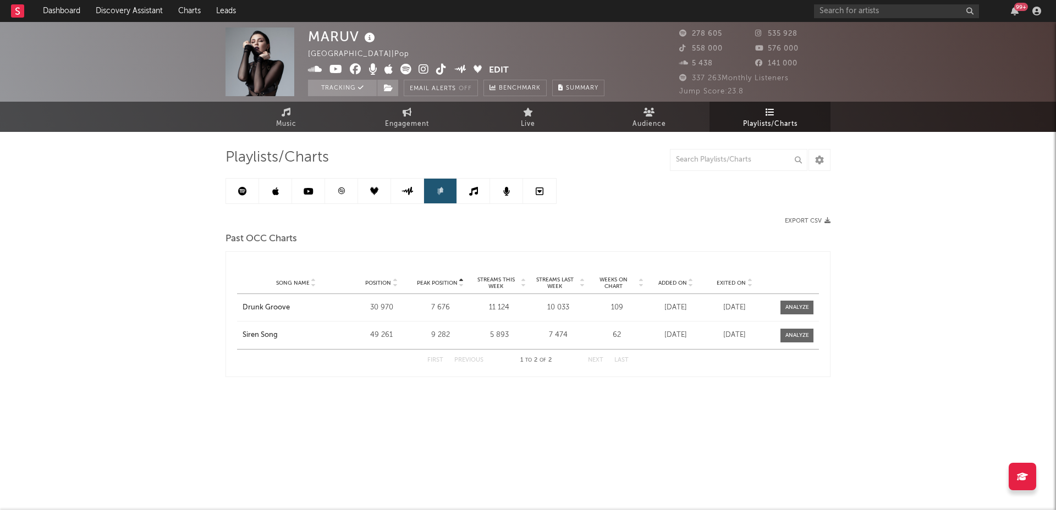
click at [510, 192] on link at bounding box center [506, 191] width 33 height 25
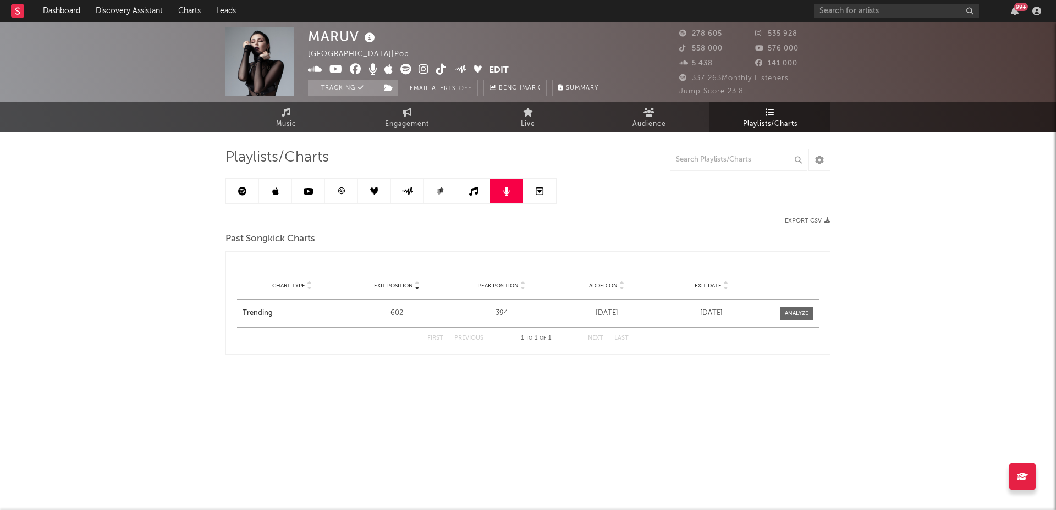
click at [539, 188] on icon at bounding box center [540, 191] width 8 height 9
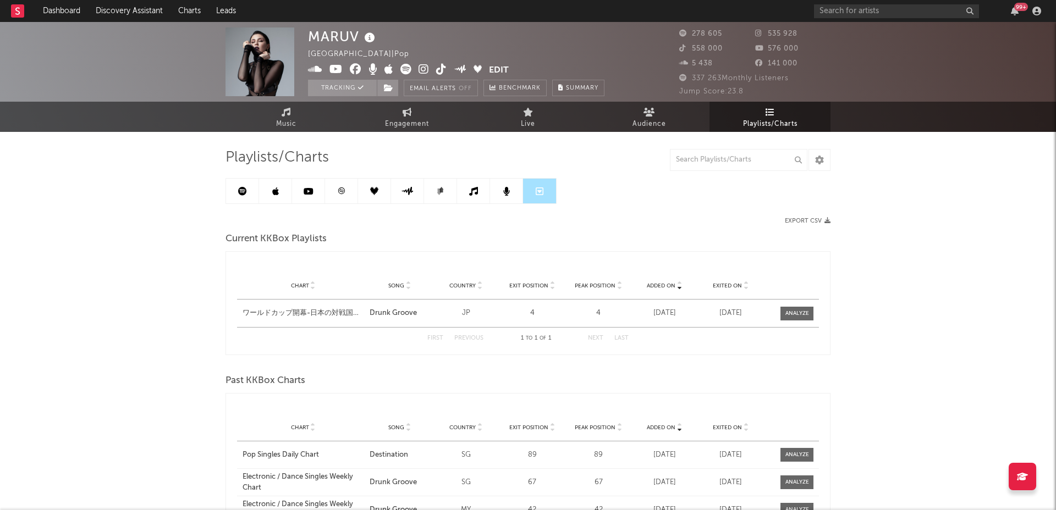
click at [275, 191] on icon at bounding box center [275, 191] width 7 height 9
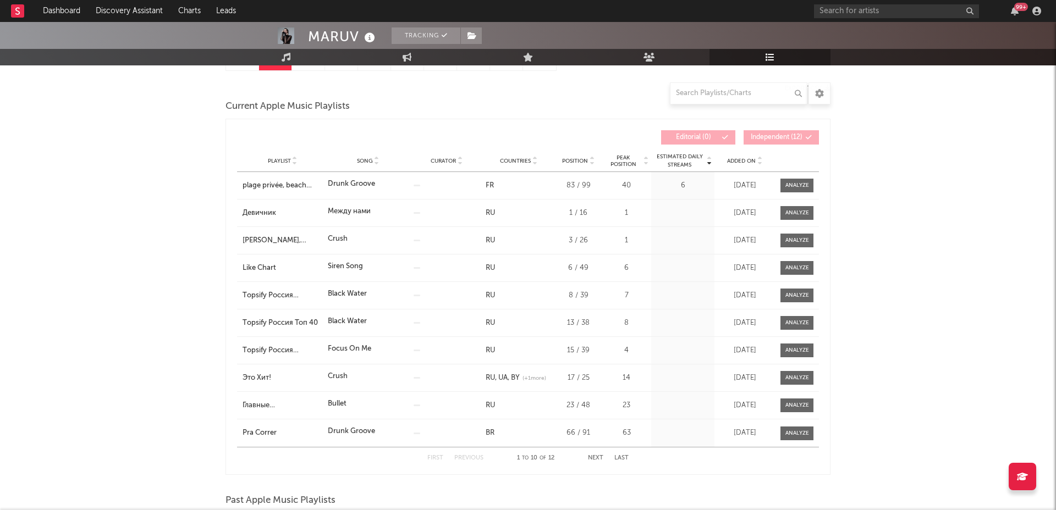
scroll to position [134, 0]
click at [799, 214] on div at bounding box center [797, 212] width 24 height 8
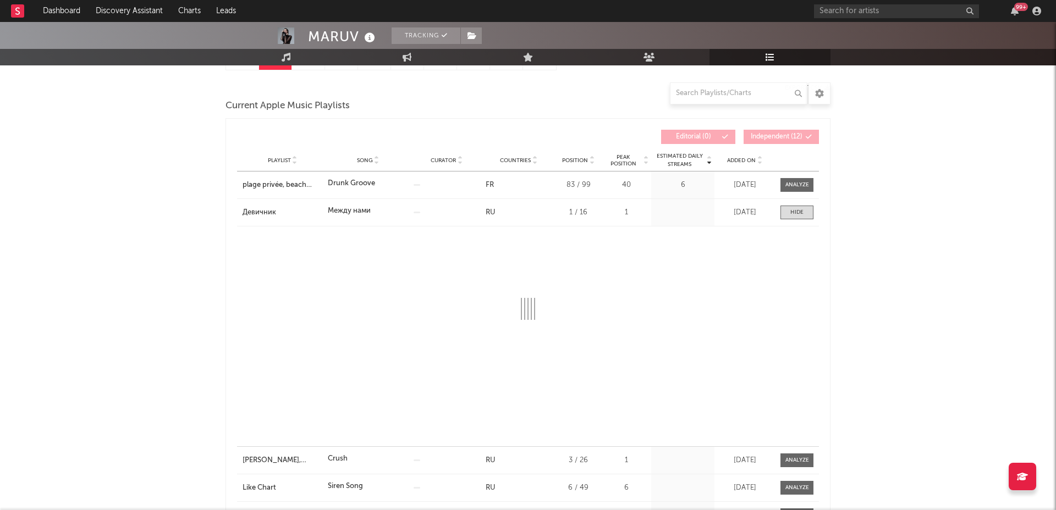
select select "6m"
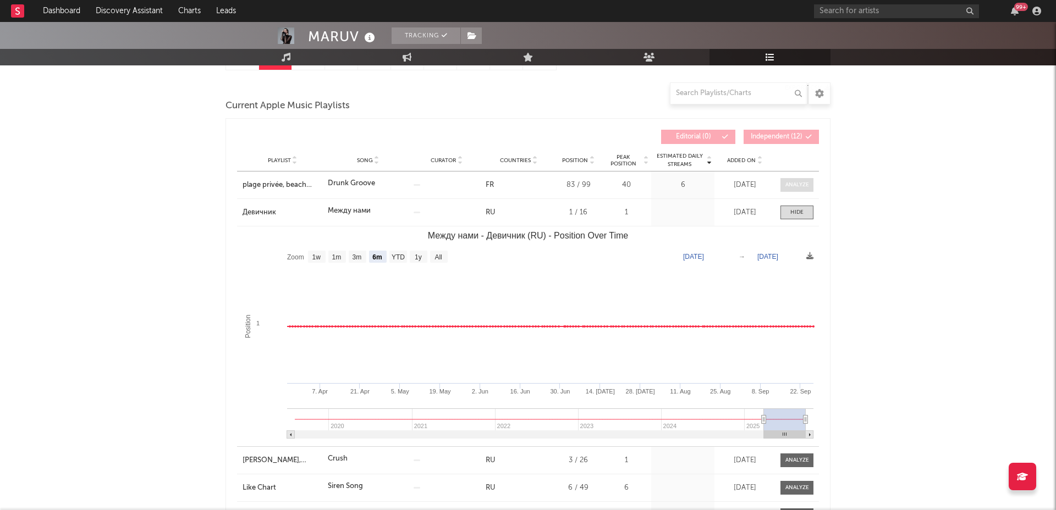
click at [798, 185] on div at bounding box center [797, 185] width 24 height 8
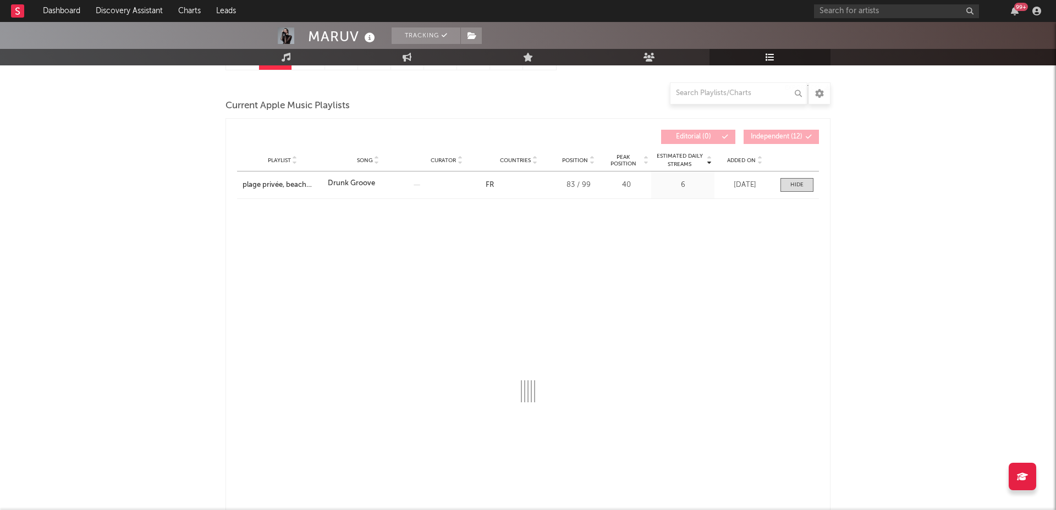
select select "6m"
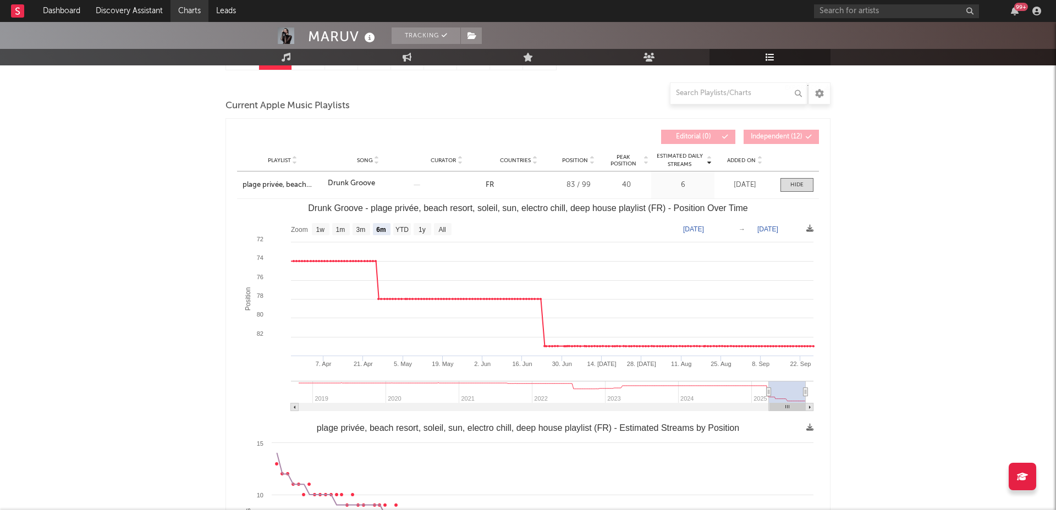
click at [186, 7] on link "Charts" at bounding box center [189, 11] width 38 height 22
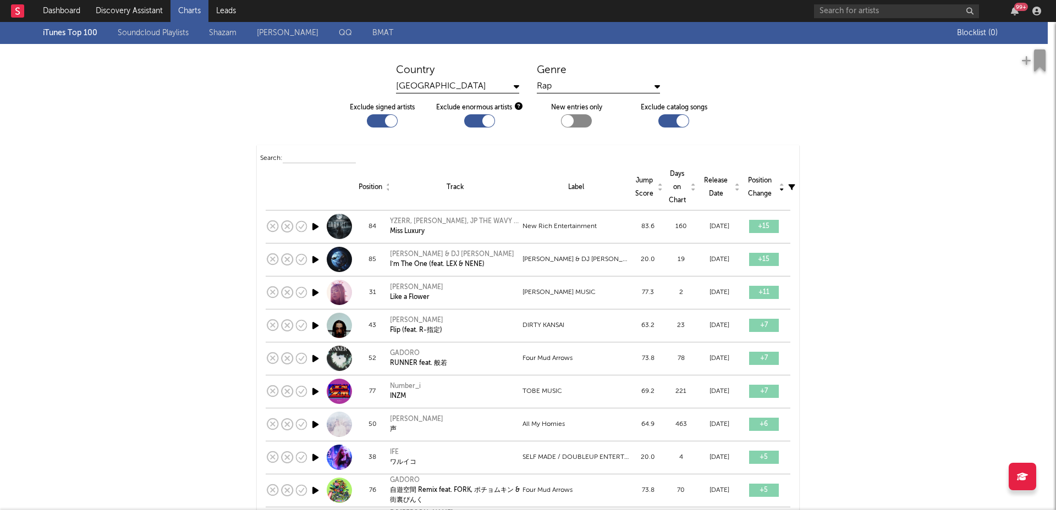
click at [516, 84] on icon at bounding box center [516, 86] width 5 height 9
